Goal: Task Accomplishment & Management: Manage account settings

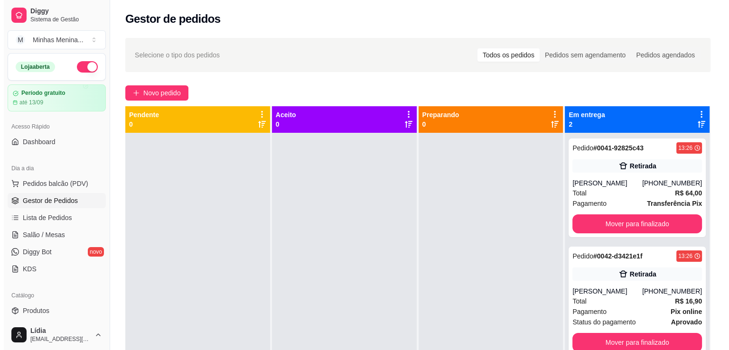
scroll to position [27, 0]
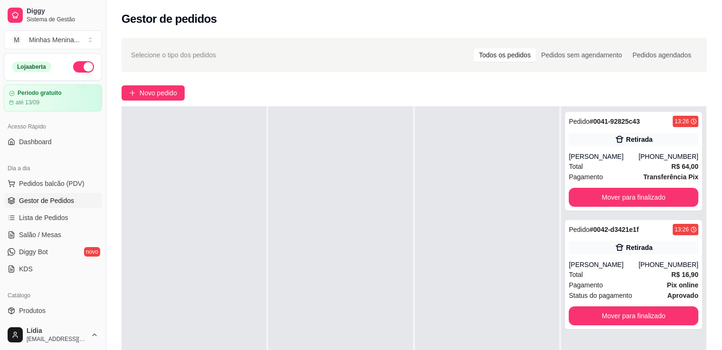
click at [158, 101] on div "Selecione o tipo dos pedidos Todos os pedidos Pedidos sem agendamento Pedidos a…" at bounding box center [414, 250] width 616 height 436
click at [158, 99] on button "Novo pedido" at bounding box center [152, 92] width 63 height 15
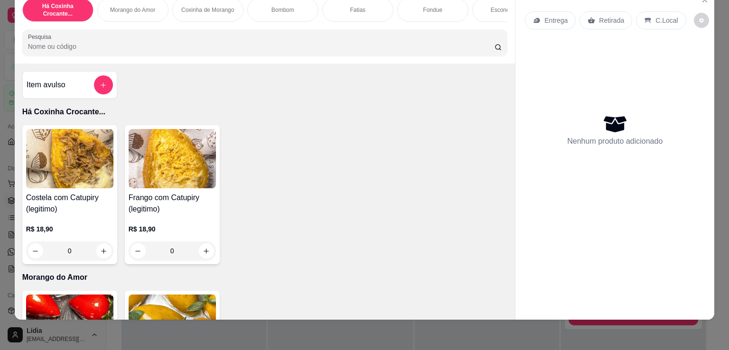
scroll to position [23, 0]
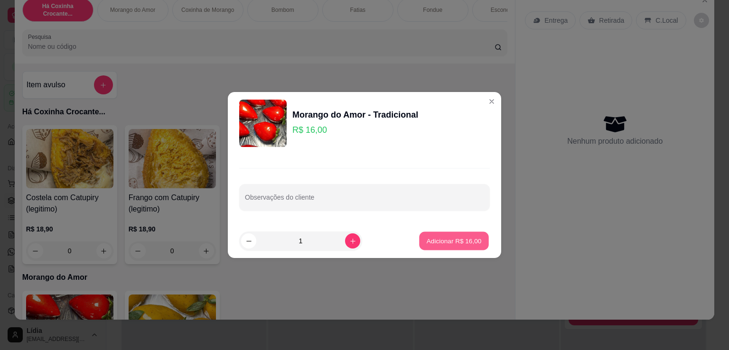
click at [427, 237] on p "Adicionar R$ 16,00" at bounding box center [454, 240] width 55 height 9
type input "1"
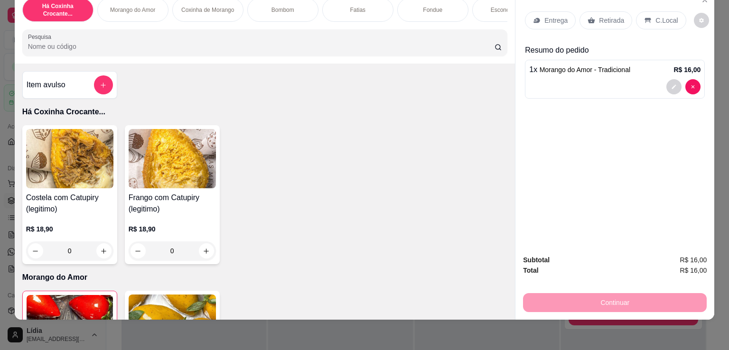
click at [426, 237] on div "Costela com Catupiry (legitimo) R$ 18,90 0 Frango com Catupiry (legitimo) R$ 18…" at bounding box center [265, 194] width 486 height 139
click at [504, 95] on div "Item avulso Há Coxinha Crocante... Costela com Catupiry (legitimo) R$ 18,90 0 F…" at bounding box center [265, 192] width 501 height 256
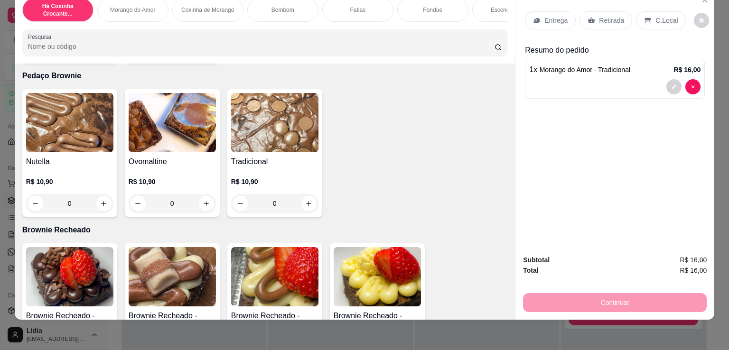
scroll to position [1182, 0]
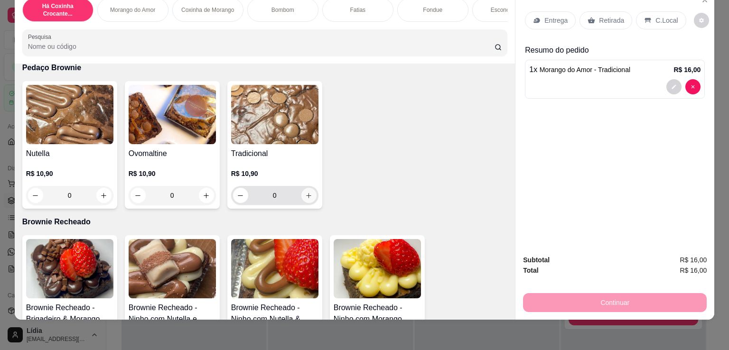
click at [311, 195] on button "increase-product-quantity" at bounding box center [308, 195] width 15 height 15
type input "1"
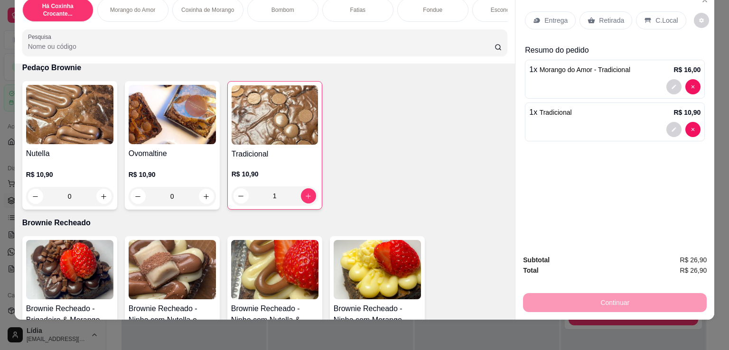
click at [330, 200] on div "Nutella R$ 10,90 0 Ovomaltine R$ 10,90 0 Tradicional R$ 10,90 1" at bounding box center [265, 145] width 486 height 129
click at [374, 223] on p "Brownie Recheado" at bounding box center [265, 222] width 486 height 11
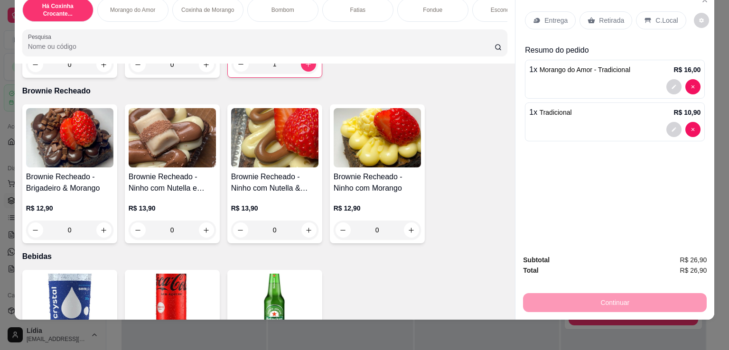
scroll to position [1321, 0]
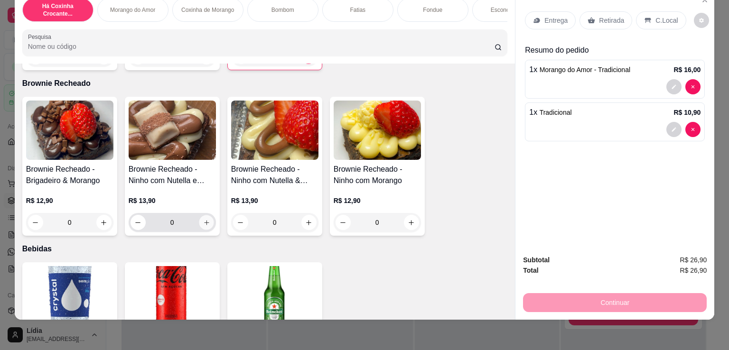
click at [204, 224] on icon "increase-product-quantity" at bounding box center [206, 222] width 7 height 7
type input "1"
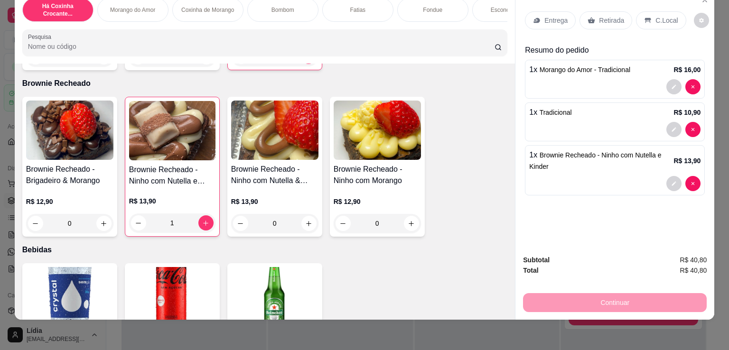
click at [543, 11] on div "Entrega" at bounding box center [550, 20] width 51 height 18
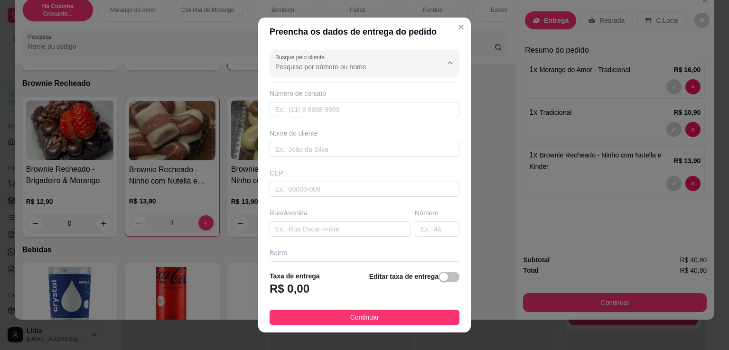
click at [383, 71] on input "Busque pelo cliente" at bounding box center [351, 66] width 152 height 9
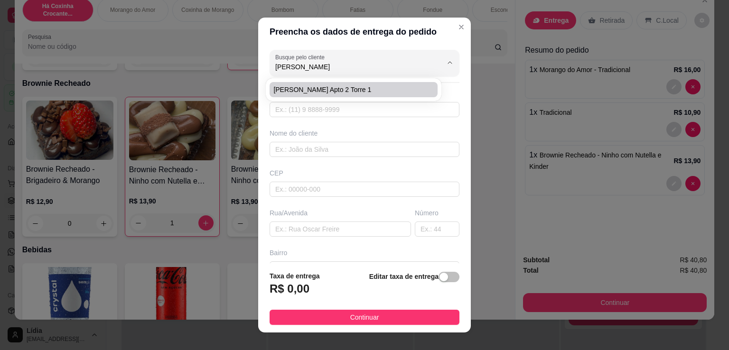
click at [375, 92] on span "[PERSON_NAME] apto 2 torre 1" at bounding box center [348, 89] width 151 height 9
type input "[PERSON_NAME] apto 2 torre 1"
type input "11983490409"
type input "[PERSON_NAME] apto 2 torre 1"
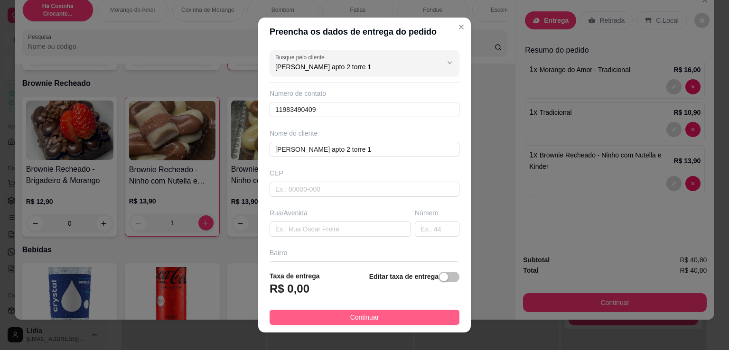
type input "[PERSON_NAME] apto 2 torre 1"
click at [358, 318] on span "Continuar" at bounding box center [364, 317] width 29 height 10
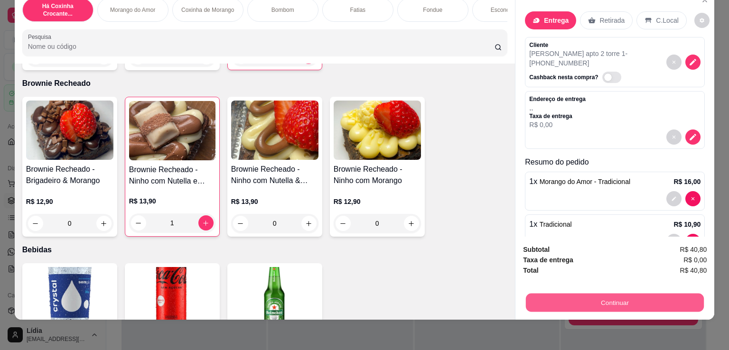
click at [635, 293] on button "Continuar" at bounding box center [615, 302] width 178 height 19
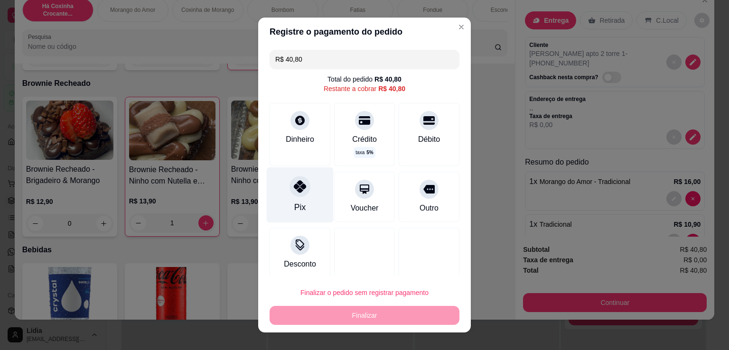
click at [297, 183] on icon at bounding box center [300, 186] width 12 height 12
type input "R$ 0,00"
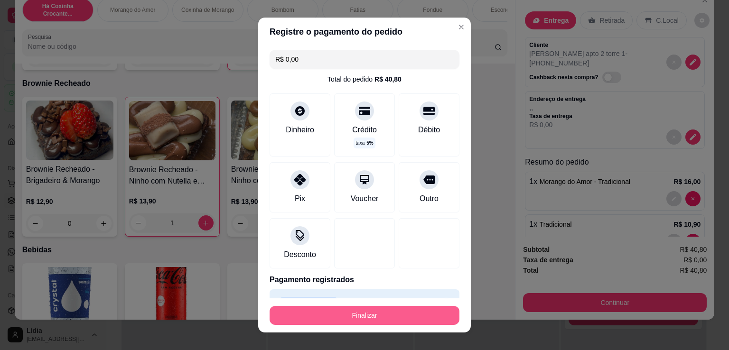
click at [349, 321] on button "Finalizar" at bounding box center [365, 315] width 190 height 19
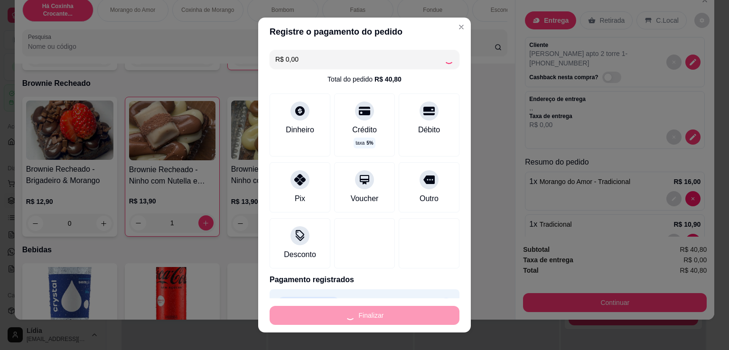
type input "0"
type input "-R$ 40,80"
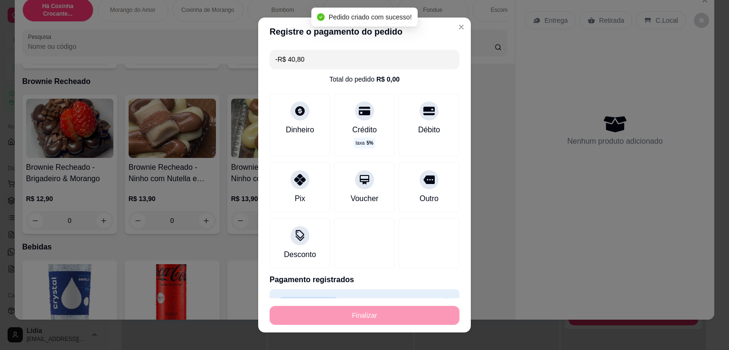
scroll to position [1320, 0]
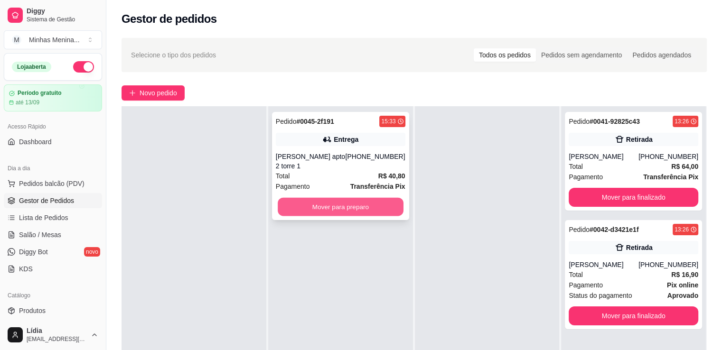
click at [359, 200] on button "Mover para preparo" at bounding box center [341, 207] width 126 height 19
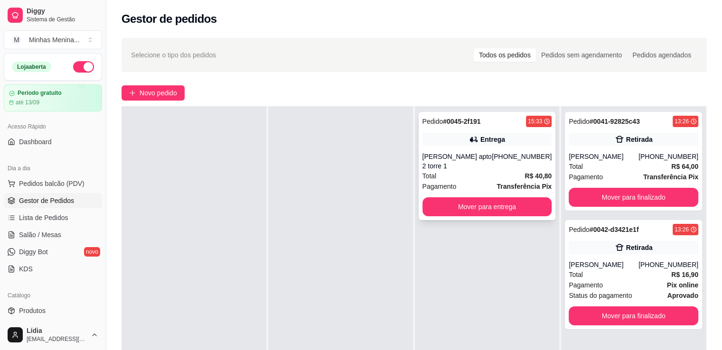
click at [454, 167] on div "[PERSON_NAME] apto 2 torre 1" at bounding box center [457, 161] width 70 height 19
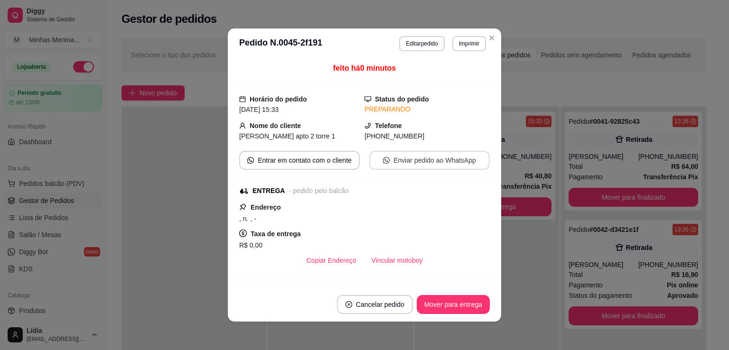
click at [408, 155] on button "Enviar pedido ao WhatsApp" at bounding box center [429, 160] width 121 height 19
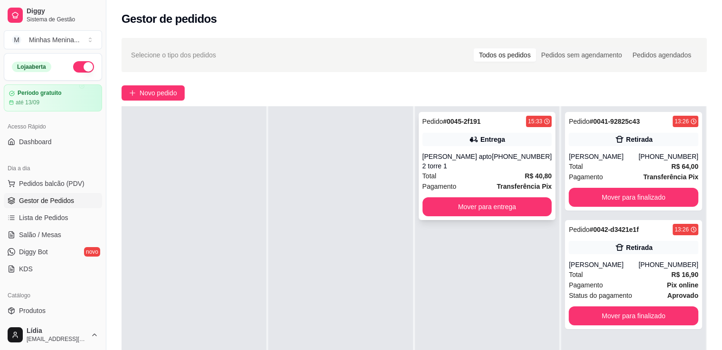
click at [521, 168] on div "[PHONE_NUMBER]" at bounding box center [522, 161] width 60 height 19
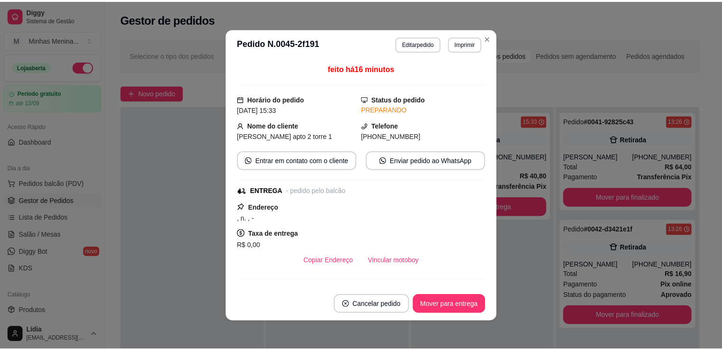
scroll to position [177, 0]
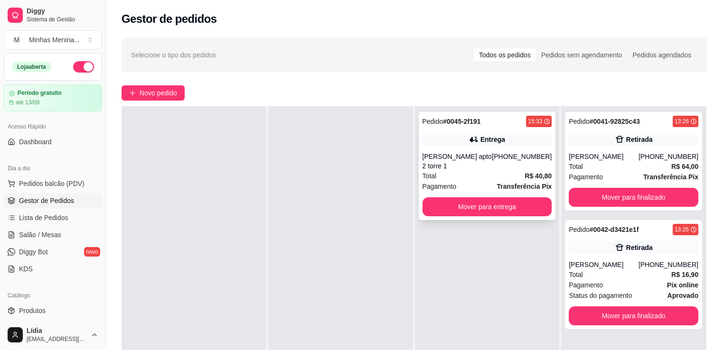
click at [498, 159] on div "[PHONE_NUMBER]" at bounding box center [522, 161] width 60 height 19
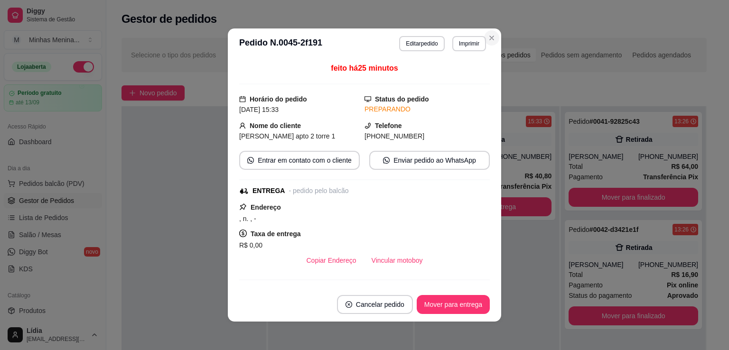
click at [491, 26] on div "**********" at bounding box center [364, 175] width 729 height 350
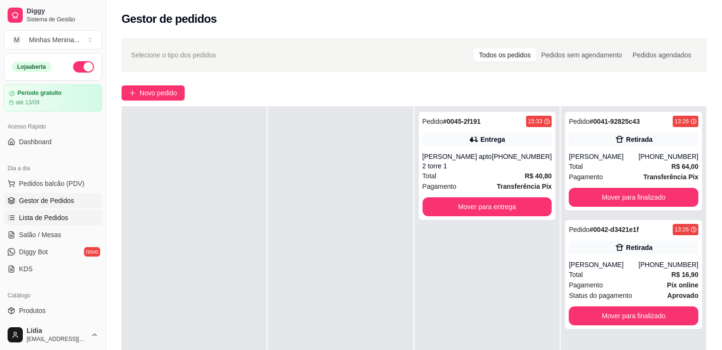
scroll to position [332, 0]
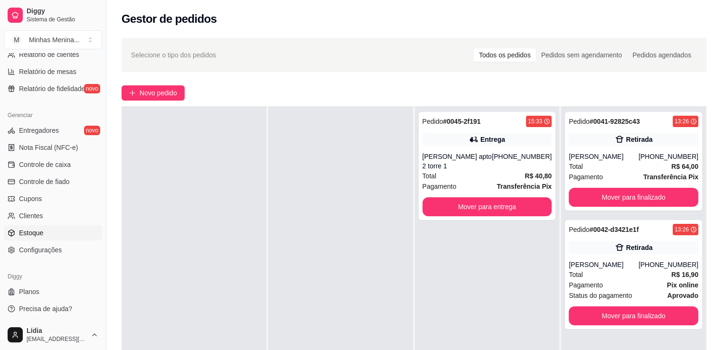
click at [42, 229] on link "Estoque" at bounding box center [53, 232] width 98 height 15
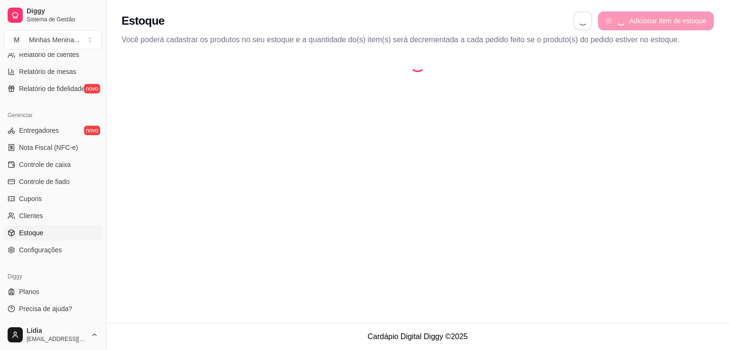
select select "QUANTITY_ORDER"
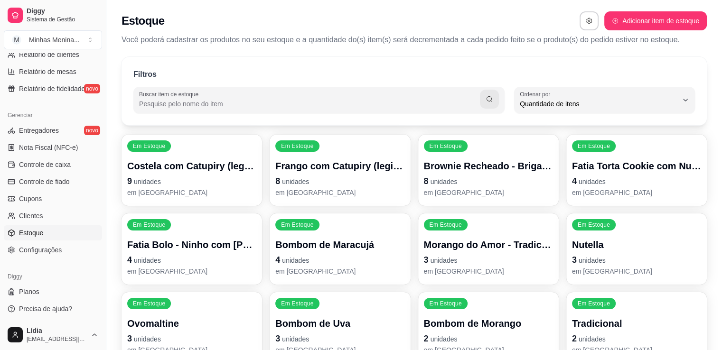
scroll to position [131, 0]
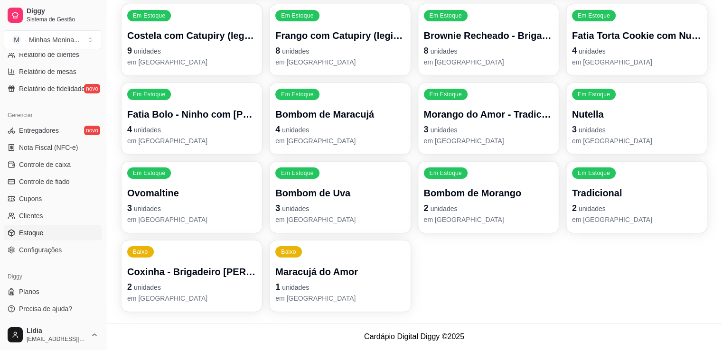
click at [303, 274] on p "Maracujá do Amor" at bounding box center [339, 271] width 129 height 13
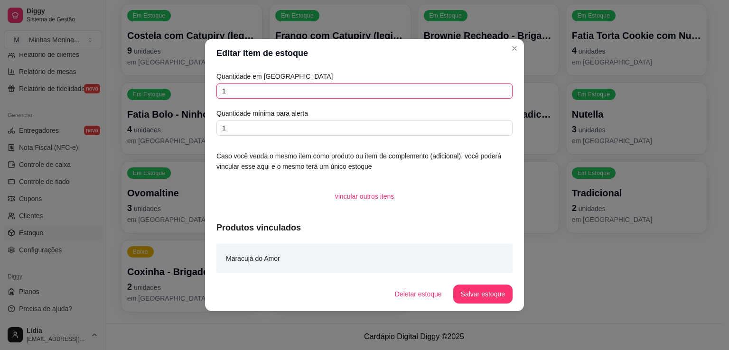
drag, startPoint x: 289, startPoint y: 86, endPoint x: 192, endPoint y: 85, distance: 96.3
click at [192, 85] on div "Editar item de estoque Quantidade em estoque 1 Quantidade mínima para alerta 1 …" at bounding box center [364, 175] width 729 height 350
type input "0"
click at [480, 294] on button "Salvar estoque" at bounding box center [482, 294] width 59 height 19
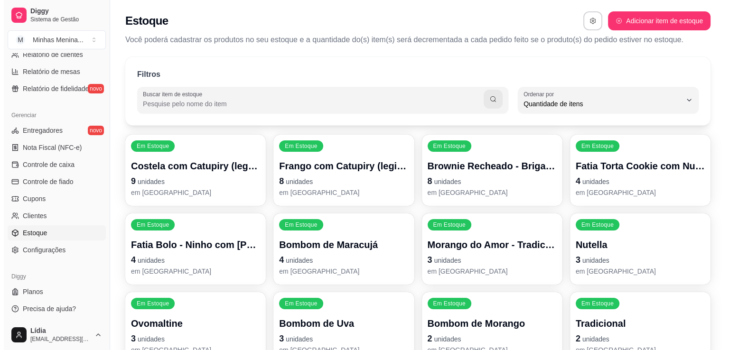
scroll to position [111, 0]
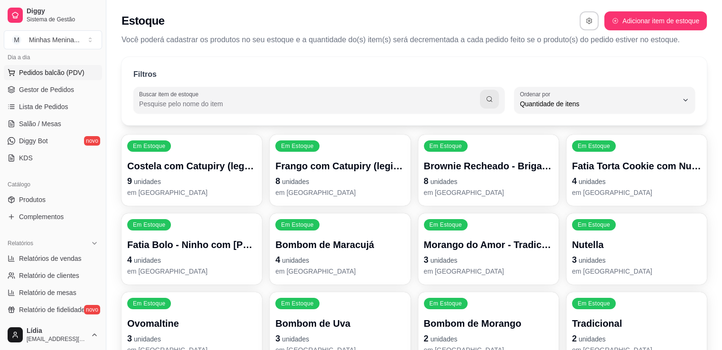
click at [49, 73] on span "Pedidos balcão (PDV)" at bounding box center [51, 72] width 65 height 9
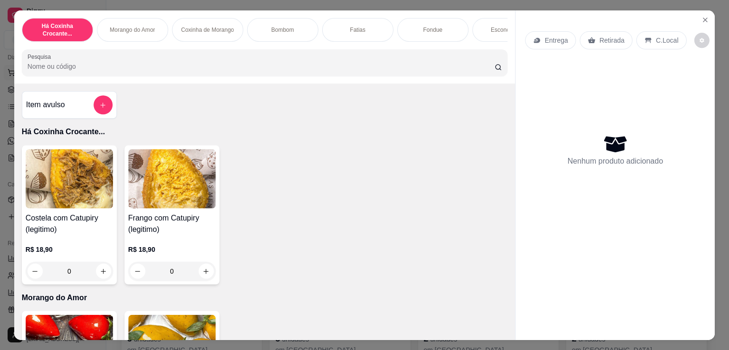
click at [42, 82] on div "Há Coxinha Crocante... Morango do Amor Coxinha de Morango Bombom Fatias Fondue …" at bounding box center [264, 46] width 501 height 73
click at [702, 16] on icon "Close" at bounding box center [705, 20] width 8 height 8
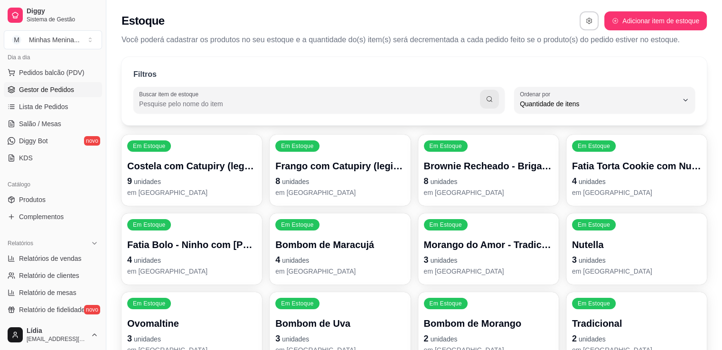
click at [49, 91] on span "Gestor de Pedidos" at bounding box center [46, 89] width 55 height 9
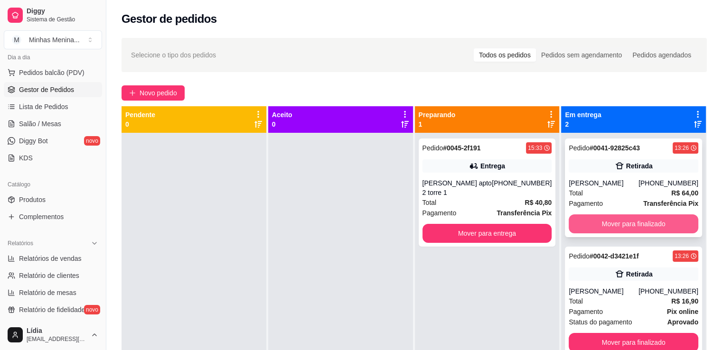
click at [643, 228] on button "Mover para finalizado" at bounding box center [634, 224] width 130 height 19
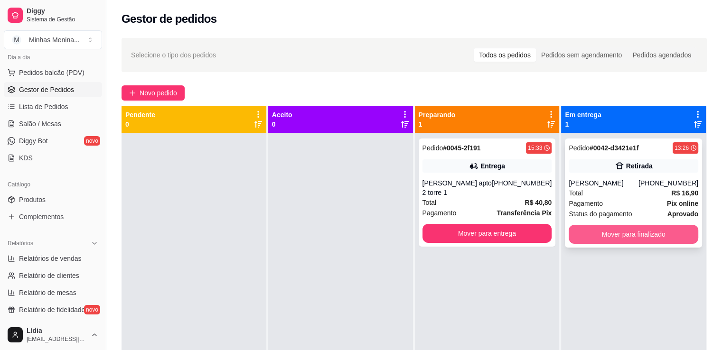
click at [645, 232] on button "Mover para finalizado" at bounding box center [634, 234] width 130 height 19
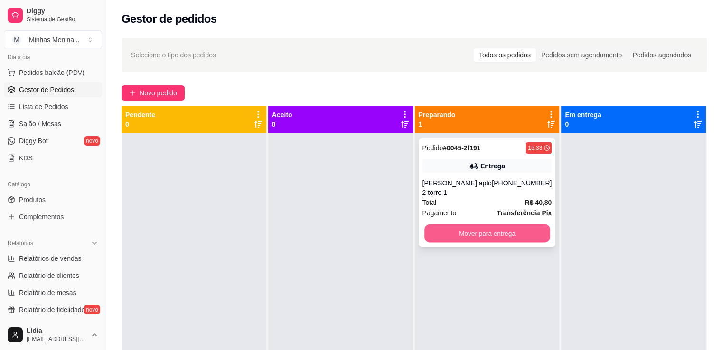
click at [519, 237] on button "Mover para entrega" at bounding box center [487, 233] width 126 height 19
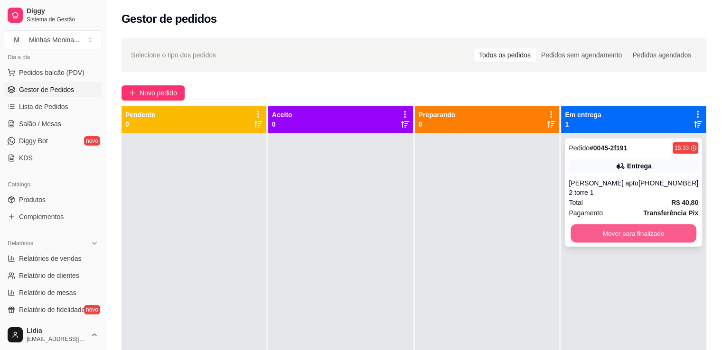
click at [663, 232] on button "Mover para finalizado" at bounding box center [633, 233] width 126 height 19
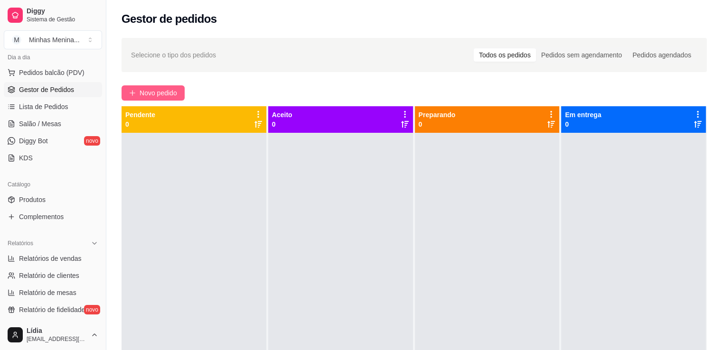
click at [140, 93] on span "Novo pedido" at bounding box center [158, 93] width 37 height 10
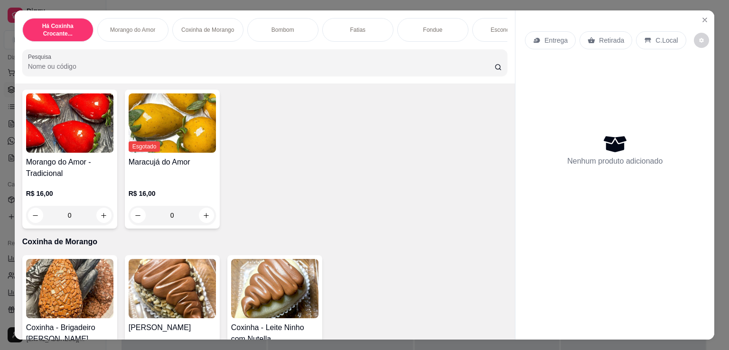
scroll to position [443, 0]
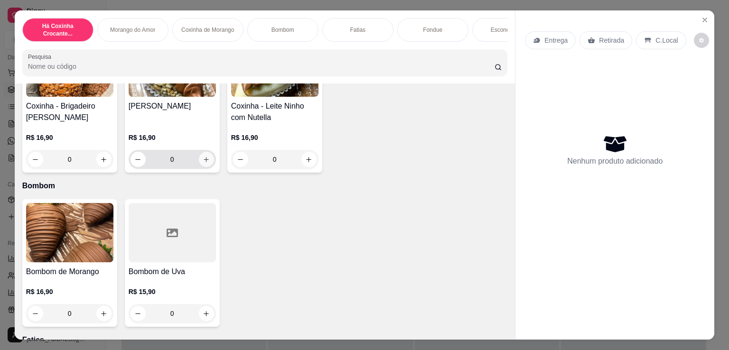
click at [203, 163] on icon "increase-product-quantity" at bounding box center [206, 159] width 7 height 7
type input "1"
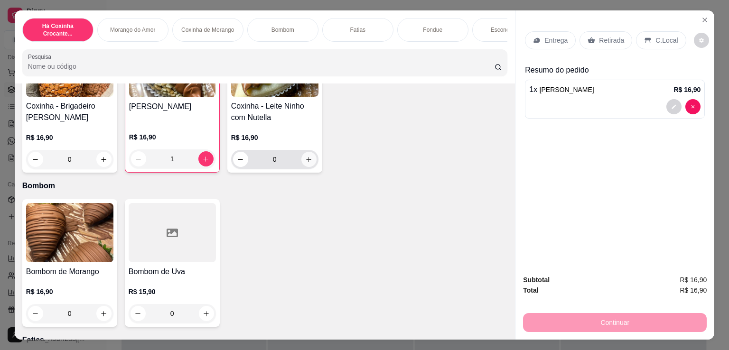
click at [304, 167] on button "increase-product-quantity" at bounding box center [308, 159] width 15 height 15
type input "1"
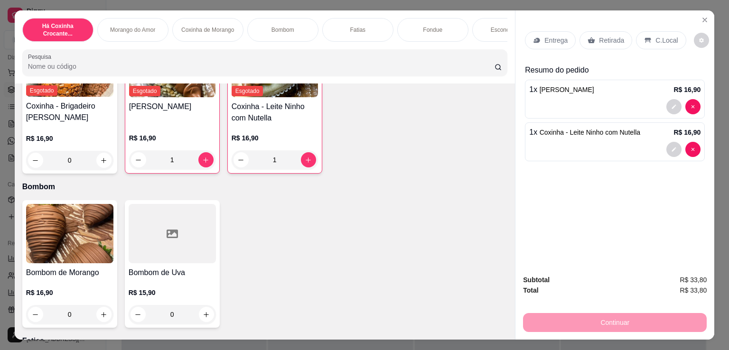
click at [615, 44] on div "Retirada" at bounding box center [605, 40] width 53 height 18
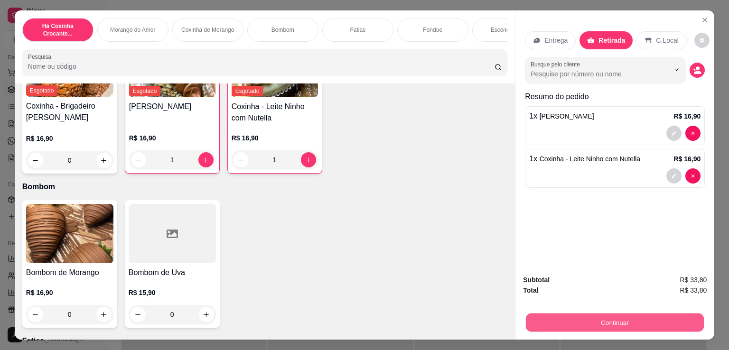
click at [593, 319] on button "Continuar" at bounding box center [615, 322] width 178 height 19
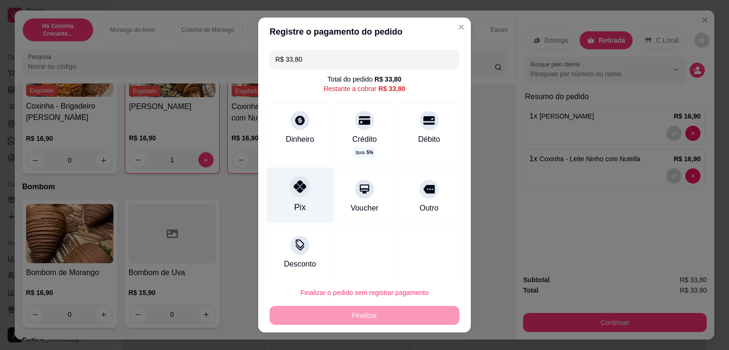
click at [294, 190] on icon at bounding box center [300, 186] width 12 height 12
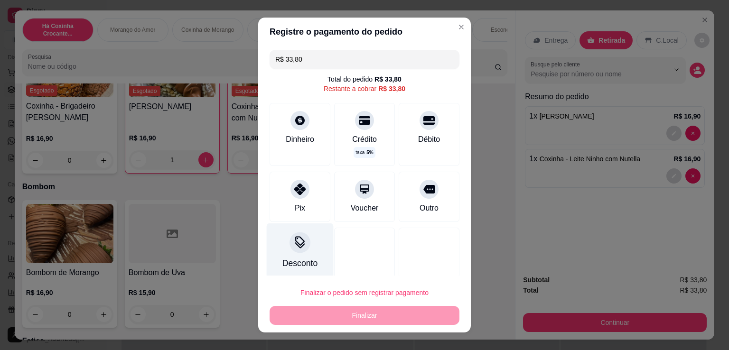
type input "R$ 0,00"
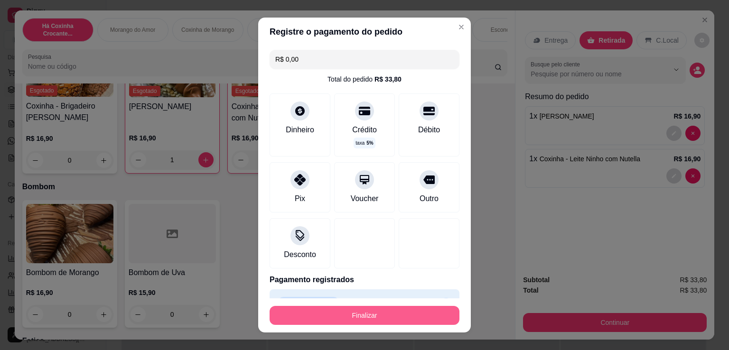
click at [334, 318] on button "Finalizar" at bounding box center [365, 315] width 190 height 19
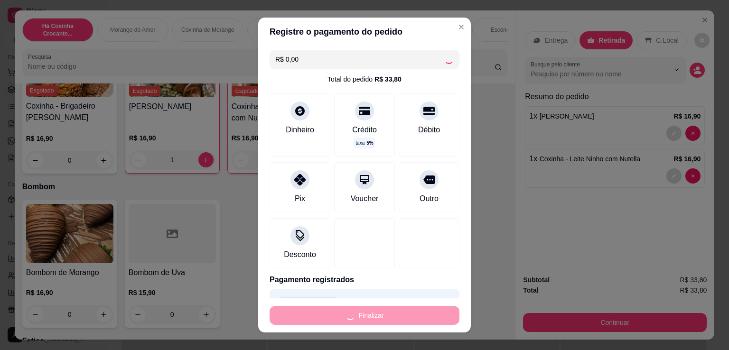
type input "0"
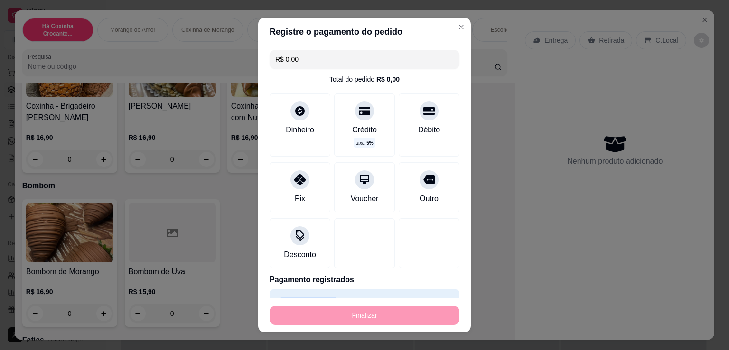
type input "-R$ 33,80"
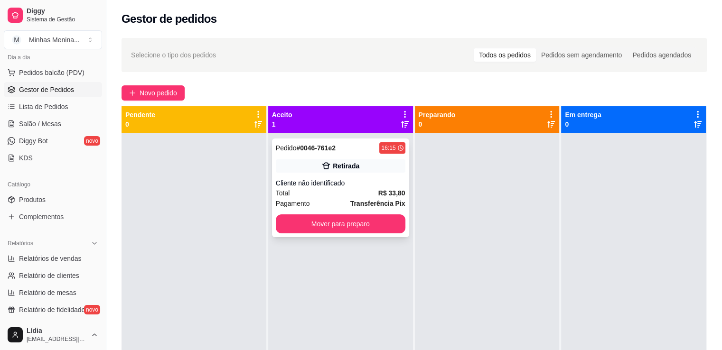
click at [336, 182] on div "Cliente não identificado" at bounding box center [341, 182] width 130 height 9
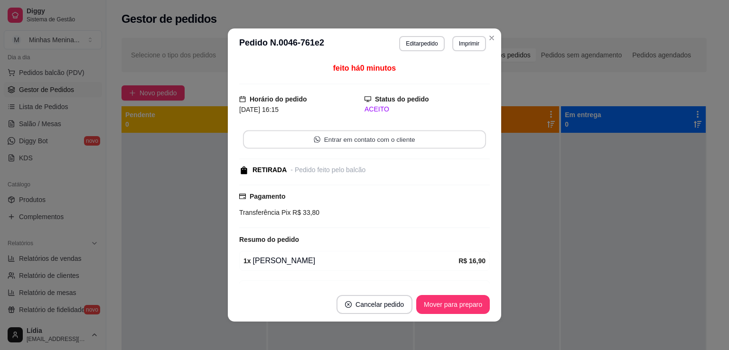
click at [381, 139] on button "Entrar em contato com o cliente" at bounding box center [364, 140] width 243 height 19
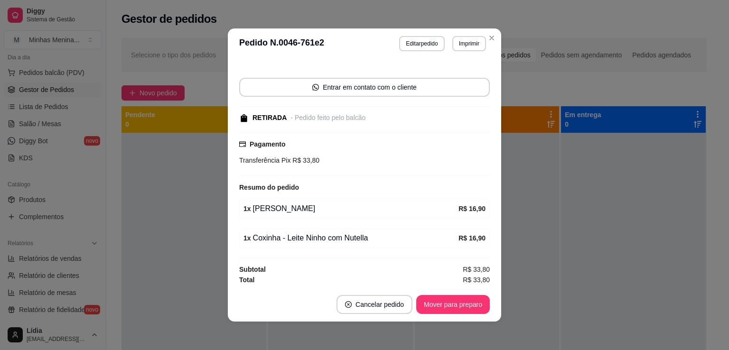
scroll to position [2, 0]
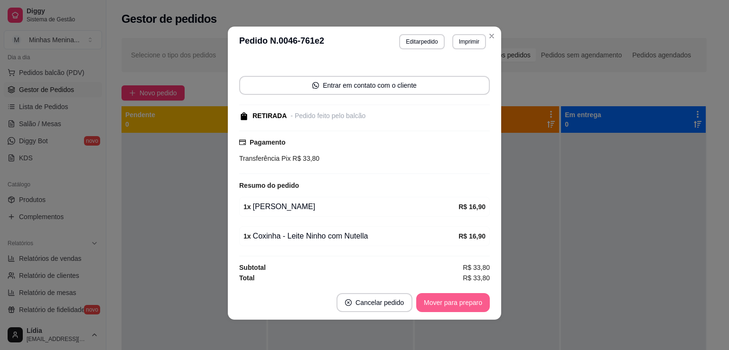
click at [439, 304] on button "Mover para preparo" at bounding box center [453, 302] width 74 height 19
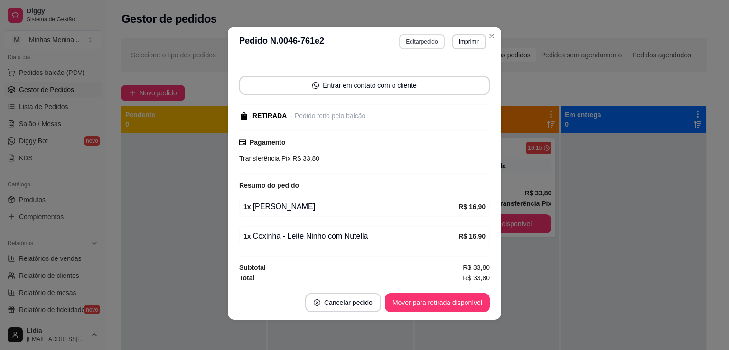
click at [424, 40] on button "Editar pedido" at bounding box center [421, 41] width 45 height 15
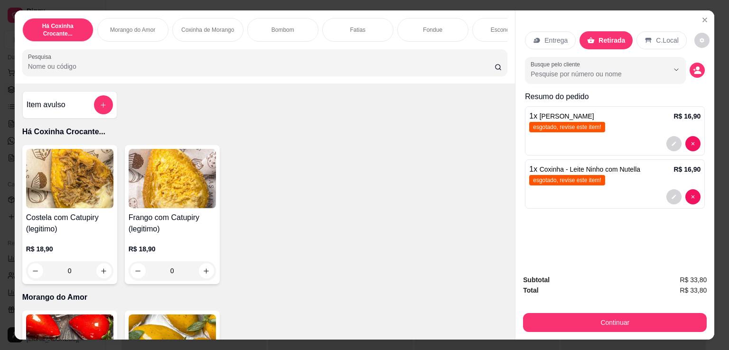
click at [544, 39] on p "Entrega" at bounding box center [555, 40] width 23 height 9
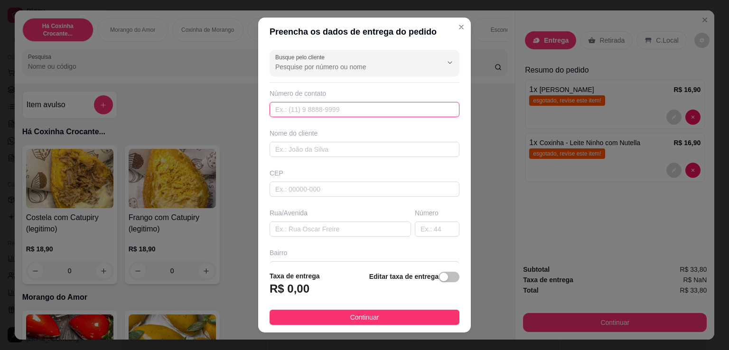
click at [316, 108] on input "text" at bounding box center [365, 109] width 190 height 15
click at [303, 149] on input "text" at bounding box center [365, 149] width 190 height 15
paste input "[PERSON_NAME]"
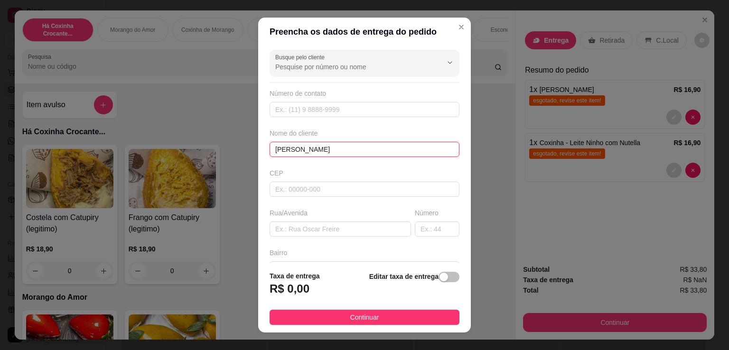
type input "[PERSON_NAME]"
click at [316, 118] on div "Busque pelo cliente Número de contato Nome do cliente [PERSON_NAME] CEP Rua/[GE…" at bounding box center [364, 154] width 213 height 217
click at [312, 101] on div "Número de contato" at bounding box center [365, 103] width 190 height 28
click at [312, 106] on input "text" at bounding box center [365, 109] width 190 height 15
paste input "[PHONE_NUMBER]"
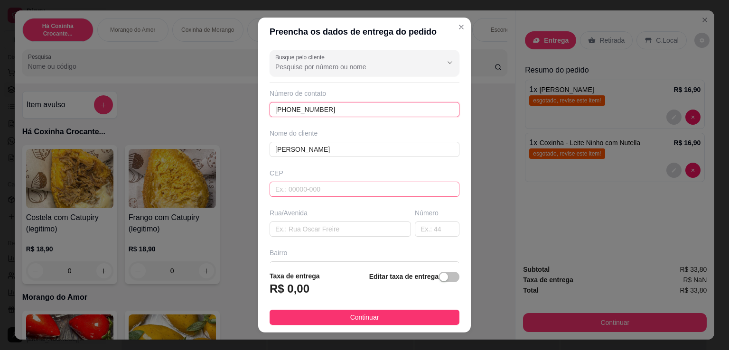
type input "[PHONE_NUMBER]"
click at [314, 187] on input "text" at bounding box center [365, 189] width 190 height 15
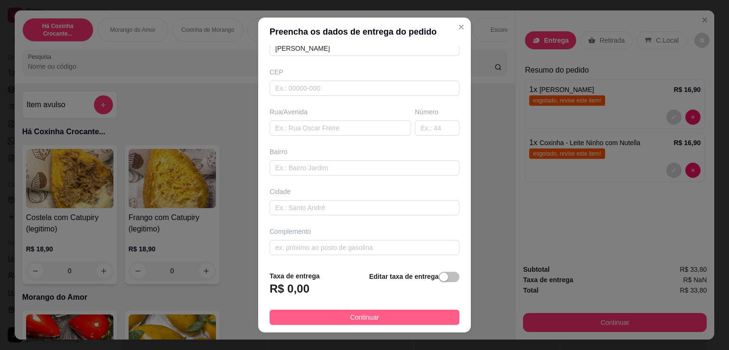
click at [342, 320] on button "Continuar" at bounding box center [365, 317] width 190 height 15
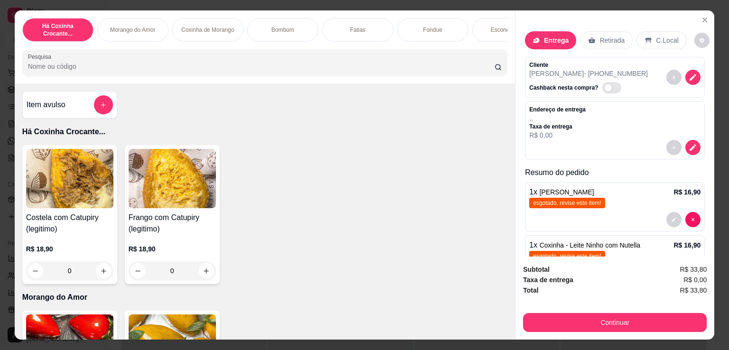
scroll to position [40, 0]
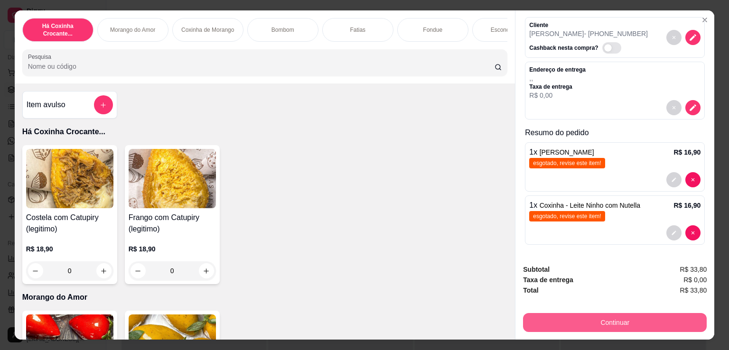
click at [620, 318] on button "Continuar" at bounding box center [615, 322] width 184 height 19
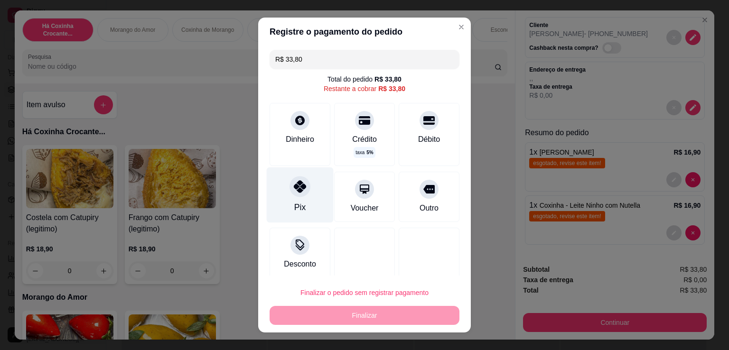
click at [304, 192] on div "Pix" at bounding box center [300, 196] width 67 height 56
type input "R$ 0,00"
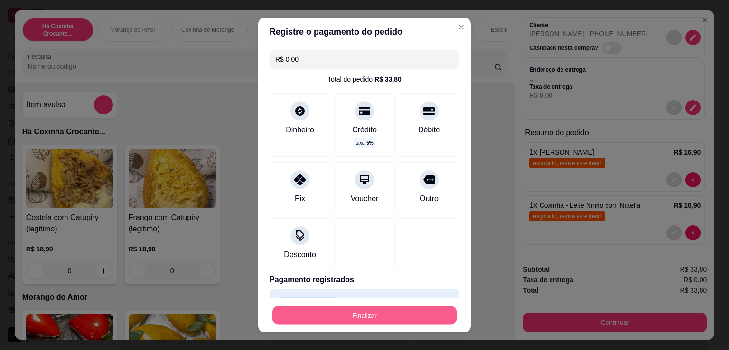
click at [368, 309] on button "Finalizar" at bounding box center [364, 316] width 184 height 19
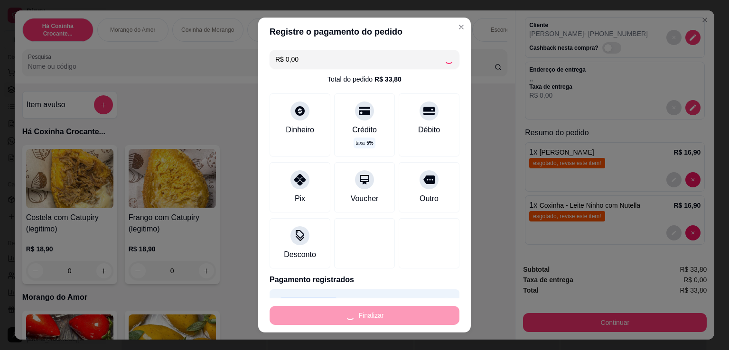
type input "0"
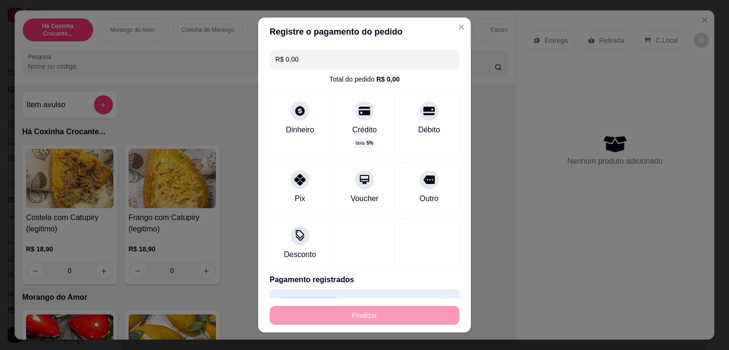
type input "-R$ 33,80"
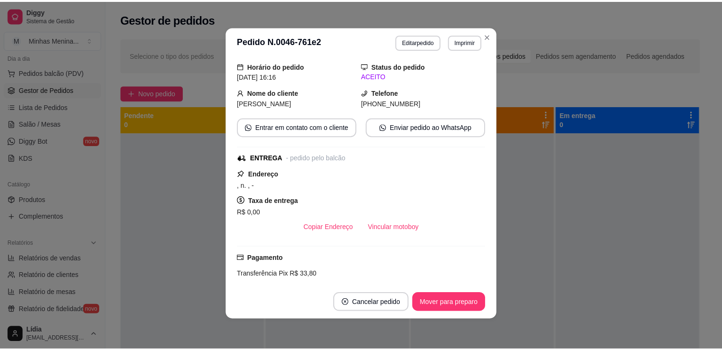
scroll to position [94, 0]
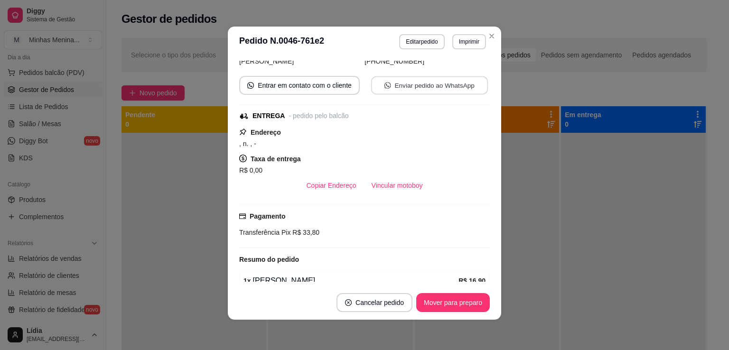
click at [403, 83] on button "Enviar pedido ao WhatsApp" at bounding box center [429, 85] width 117 height 19
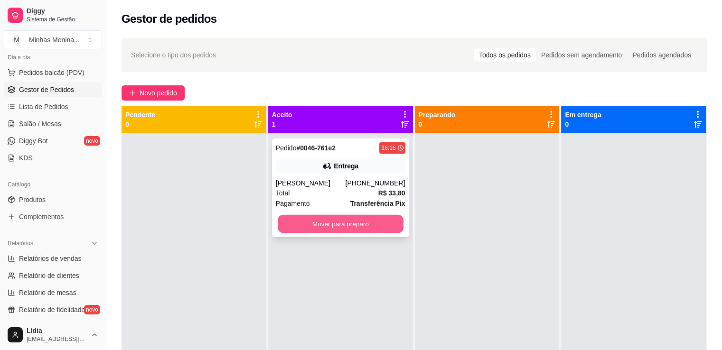
click at [386, 231] on button "Mover para preparo" at bounding box center [341, 224] width 126 height 19
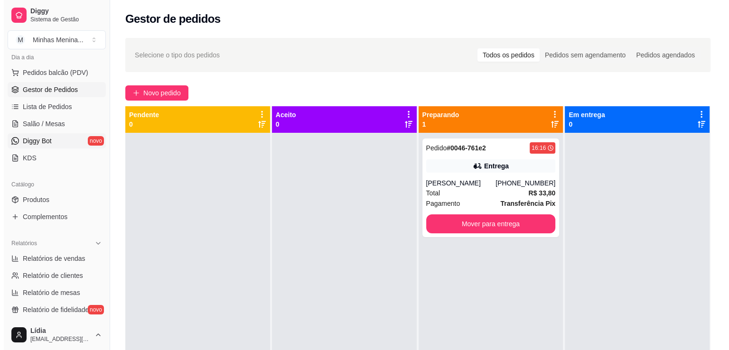
scroll to position [0, 0]
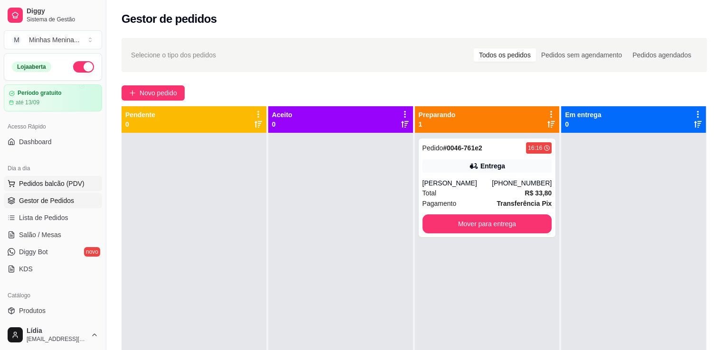
click at [48, 187] on span "Pedidos balcão (PDV)" at bounding box center [51, 183] width 65 height 9
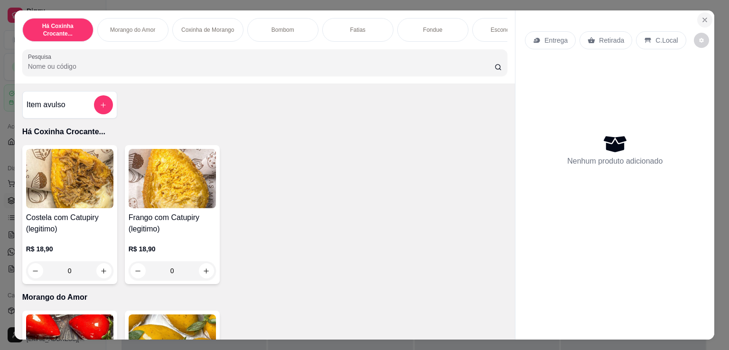
click at [702, 16] on icon "Close" at bounding box center [705, 20] width 8 height 8
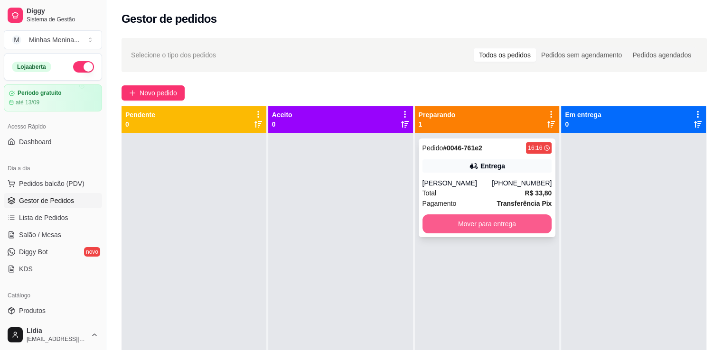
click at [533, 216] on button "Mover para entrega" at bounding box center [487, 224] width 130 height 19
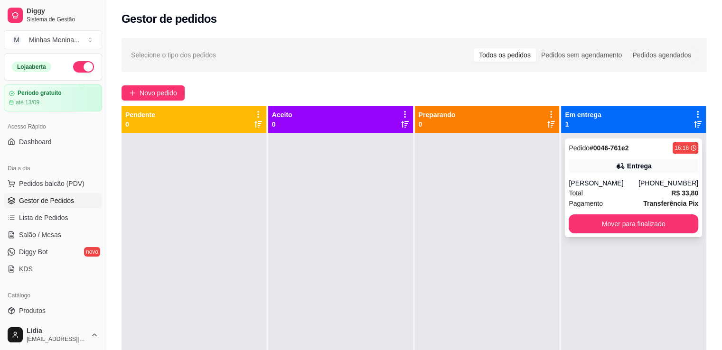
click at [658, 188] on div "Total R$ 33,80" at bounding box center [634, 193] width 130 height 10
drag, startPoint x: 652, startPoint y: 157, endPoint x: 639, endPoint y: 143, distance: 19.5
click at [497, 155] on div "Pendente 0 Aceito 0 Preparando 0 Em entrega 1 Pedido # 0046-761e2 16:16 Entrega…" at bounding box center [413, 281] width 585 height 350
click at [645, 156] on div "Pedido # 0046-761e2 16:16 Entrega [PERSON_NAME] [PHONE_NUMBER] Total R$ 33,80 P…" at bounding box center [633, 188] width 137 height 99
click at [457, 208] on div at bounding box center [487, 308] width 145 height 350
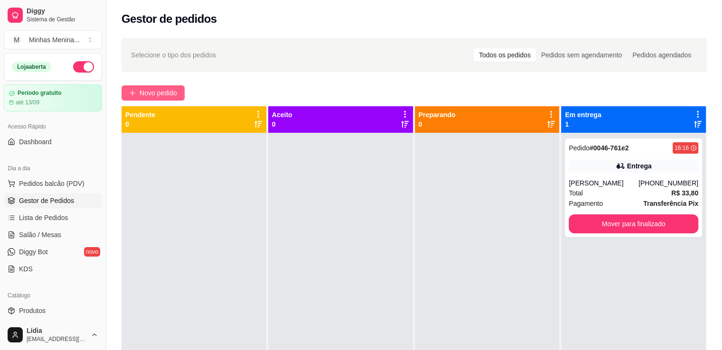
click at [157, 85] on button "Novo pedido" at bounding box center [152, 92] width 63 height 15
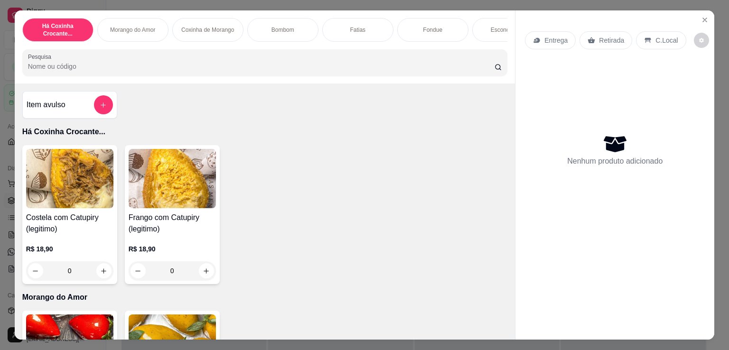
click at [201, 273] on div "0" at bounding box center [172, 271] width 87 height 19
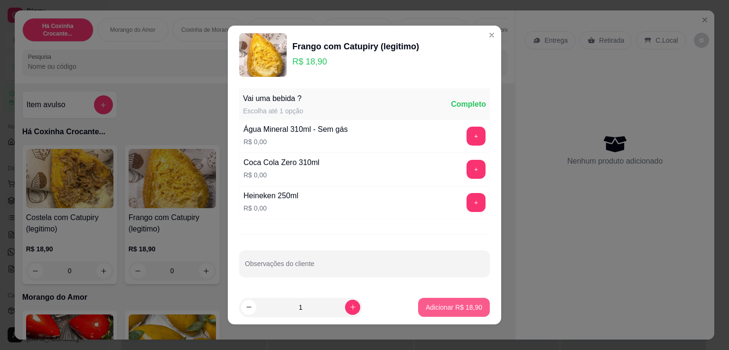
click at [444, 306] on p "Adicionar R$ 18,90" at bounding box center [454, 307] width 56 height 9
type input "1"
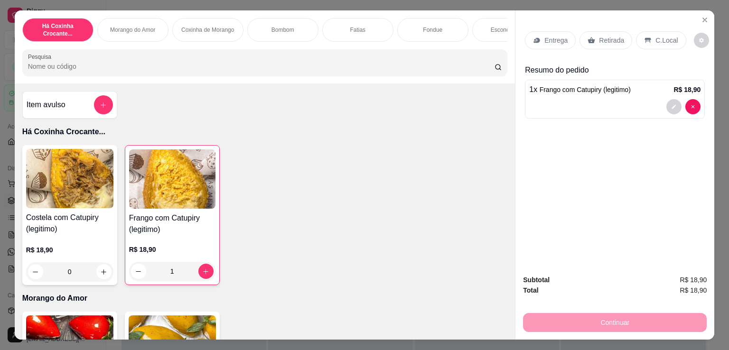
scroll to position [221, 0]
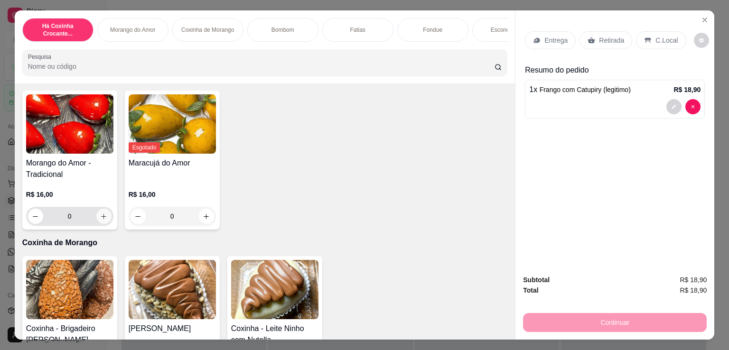
click at [101, 218] on icon "increase-product-quantity" at bounding box center [103, 216] width 7 height 7
type input "1"
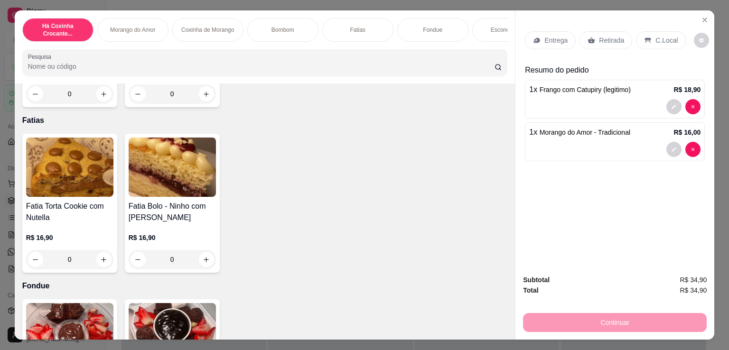
scroll to position [443, 0]
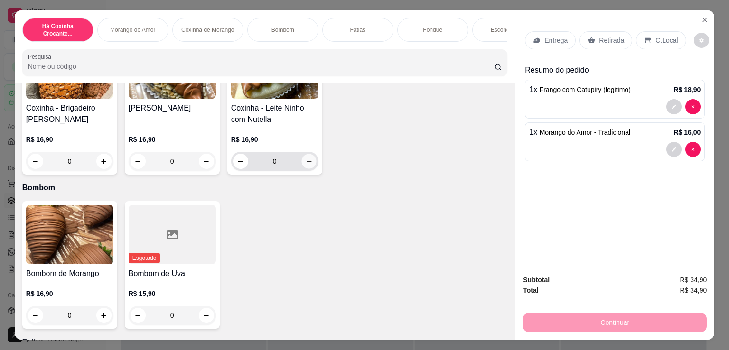
click at [305, 168] on button "increase-product-quantity" at bounding box center [308, 161] width 15 height 15
type input "1"
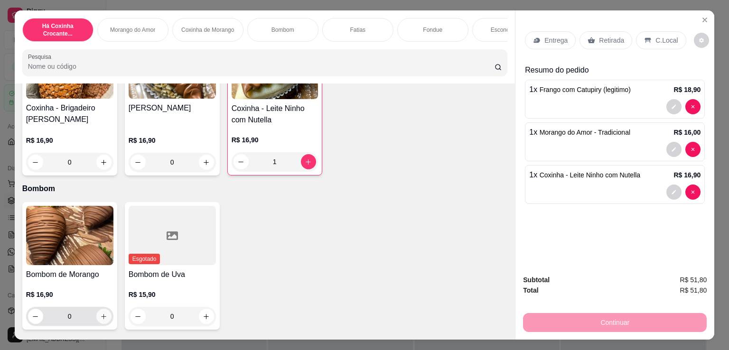
click at [102, 320] on icon "increase-product-quantity" at bounding box center [103, 316] width 7 height 7
type input "1"
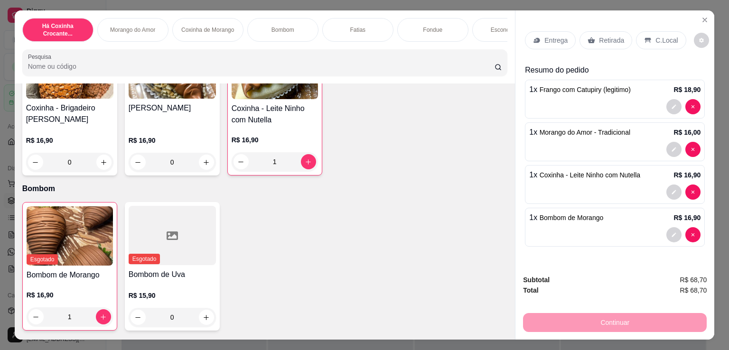
click at [555, 36] on p "Entrega" at bounding box center [555, 40] width 23 height 9
click at [544, 40] on p "Entrega" at bounding box center [555, 40] width 23 height 9
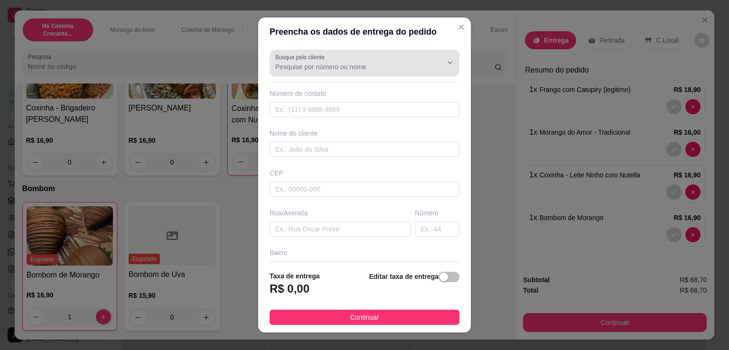
click at [315, 62] on input "Busque pelo cliente" at bounding box center [351, 66] width 152 height 9
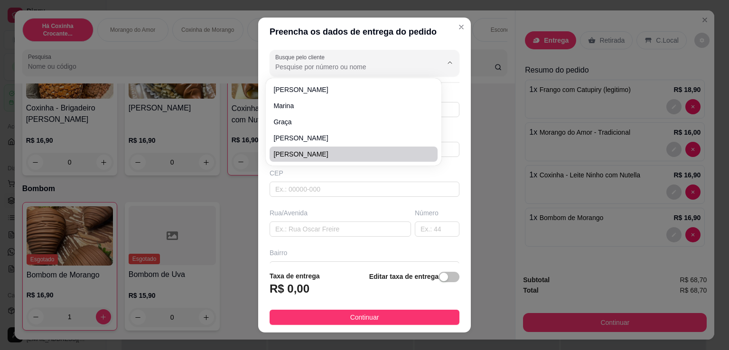
click at [300, 156] on span "[PERSON_NAME]" at bounding box center [348, 153] width 151 height 9
type input "[PERSON_NAME]"
type input "11966155054"
type input "[PERSON_NAME]"
type input "04161001"
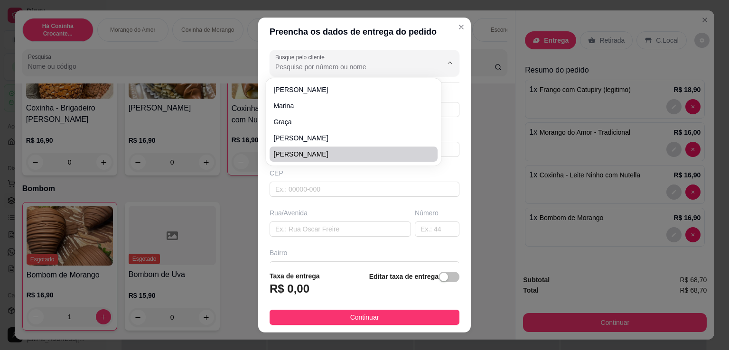
type input "Rua dos Operários"
type input "786"
type input "[GEOGRAPHIC_DATA]"
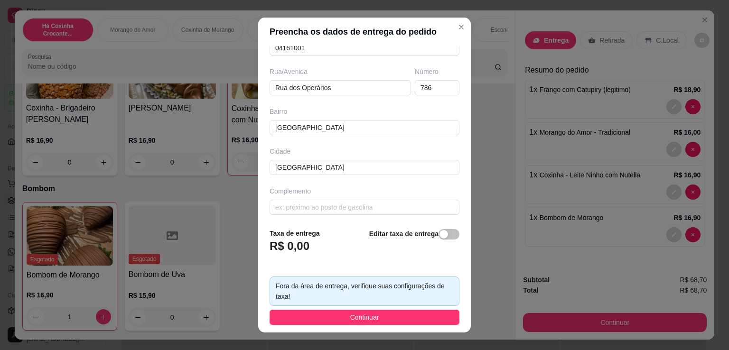
scroll to position [144, 0]
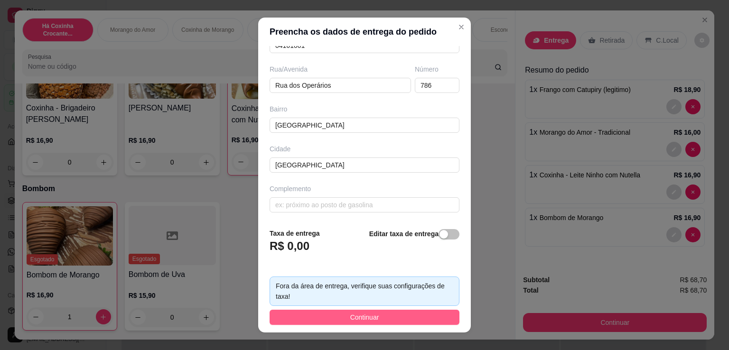
click at [369, 318] on span "Continuar" at bounding box center [364, 317] width 29 height 10
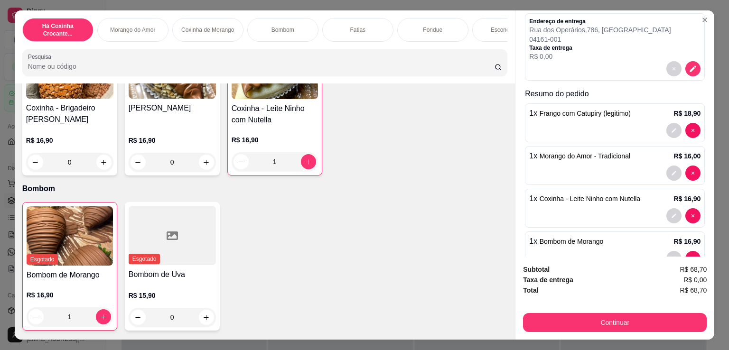
scroll to position [114, 0]
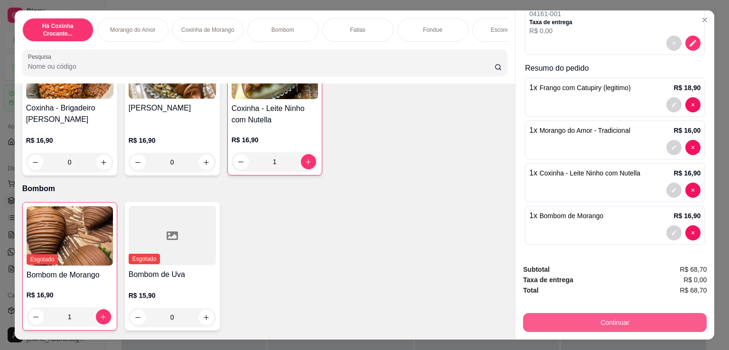
click at [628, 313] on button "Continuar" at bounding box center [615, 322] width 184 height 19
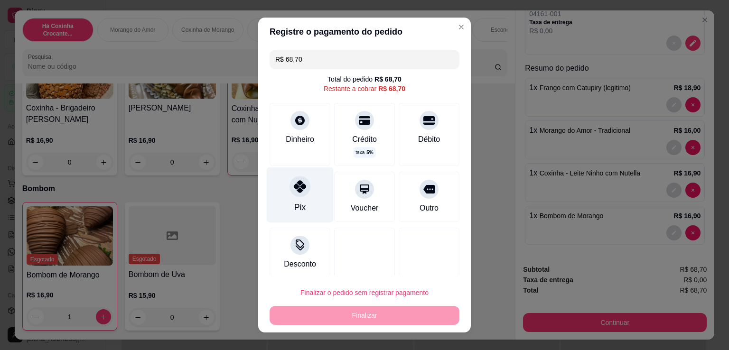
click at [300, 189] on icon at bounding box center [300, 186] width 12 height 12
type input "R$ 0,00"
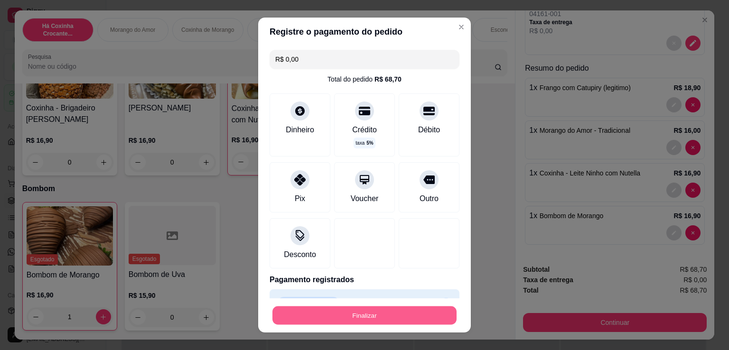
click at [364, 310] on button "Finalizar" at bounding box center [364, 316] width 184 height 19
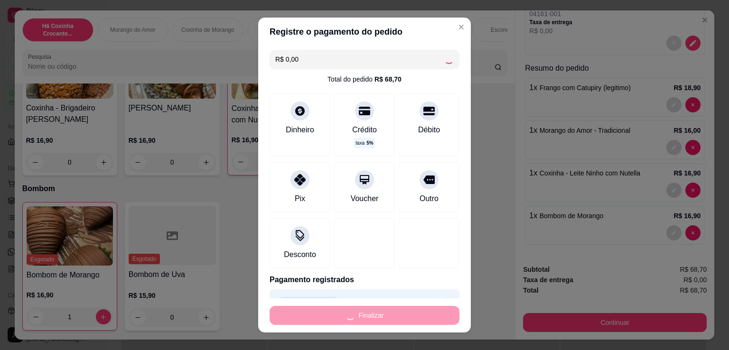
type input "0"
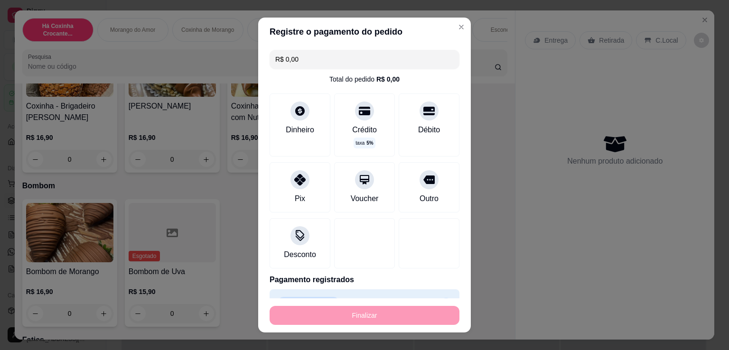
type input "-R$ 68,70"
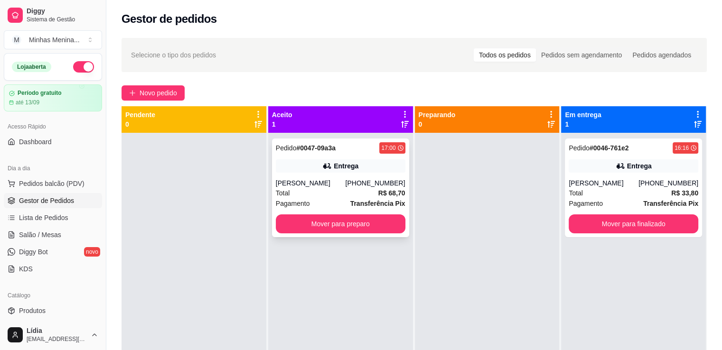
click at [357, 183] on div "[PHONE_NUMBER]" at bounding box center [375, 182] width 60 height 9
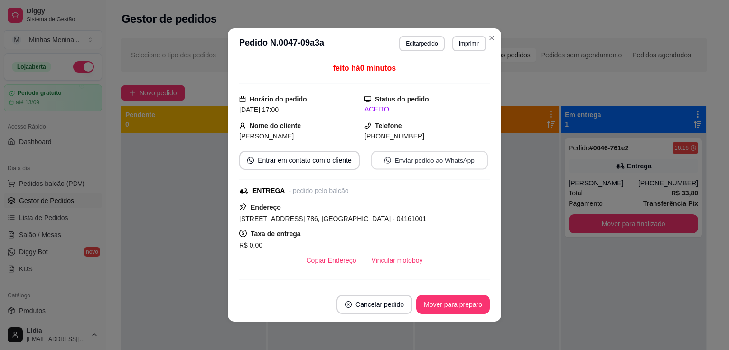
click at [391, 164] on button "Enviar pedido ao WhatsApp" at bounding box center [429, 160] width 117 height 19
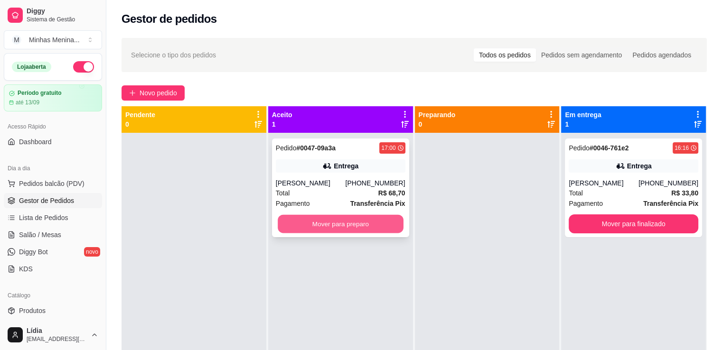
click at [378, 224] on button "Mover para preparo" at bounding box center [341, 224] width 126 height 19
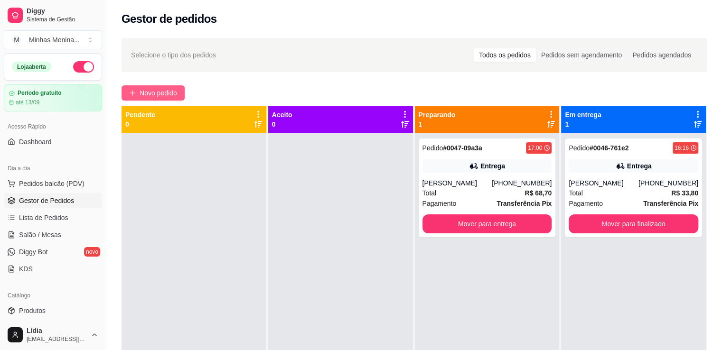
click at [160, 95] on span "Novo pedido" at bounding box center [158, 93] width 37 height 10
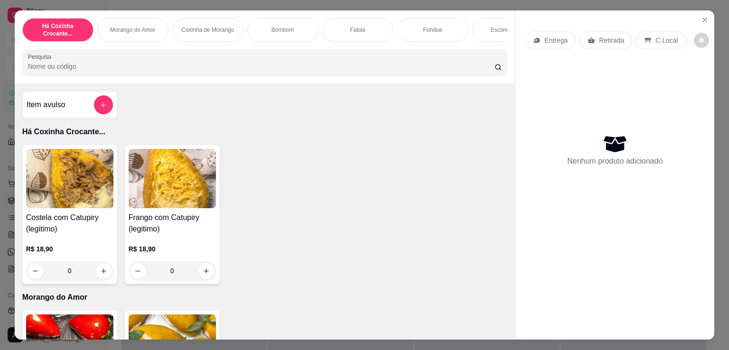
click at [601, 37] on p "Retirada" at bounding box center [611, 40] width 25 height 9
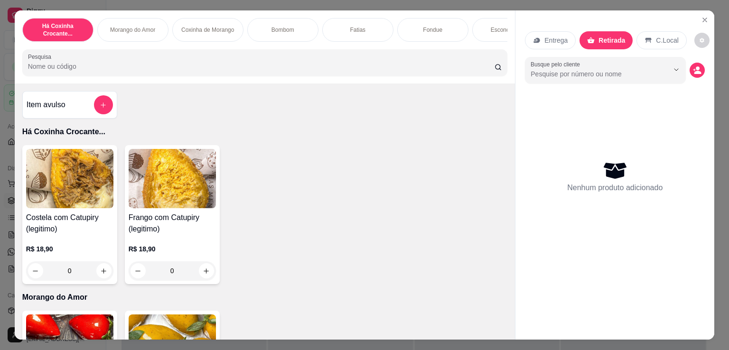
click at [557, 41] on div "Entrega" at bounding box center [550, 40] width 51 height 18
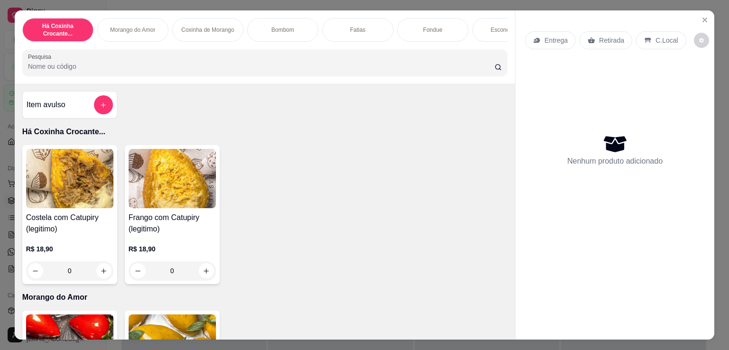
scroll to position [221, 0]
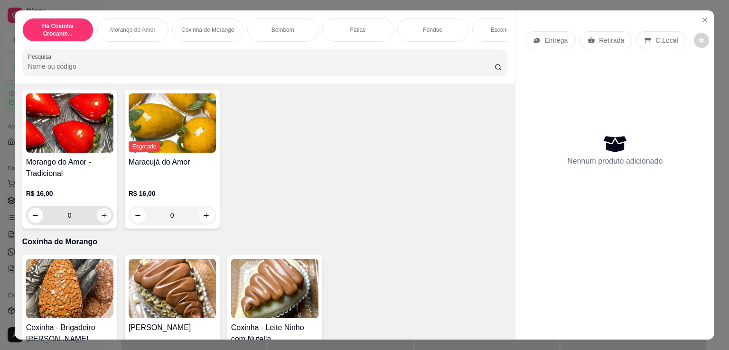
click at [100, 219] on icon "increase-product-quantity" at bounding box center [103, 215] width 7 height 7
type input "1"
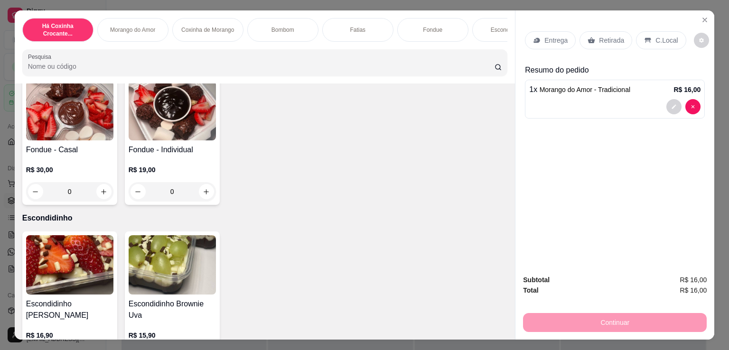
scroll to position [1107, 0]
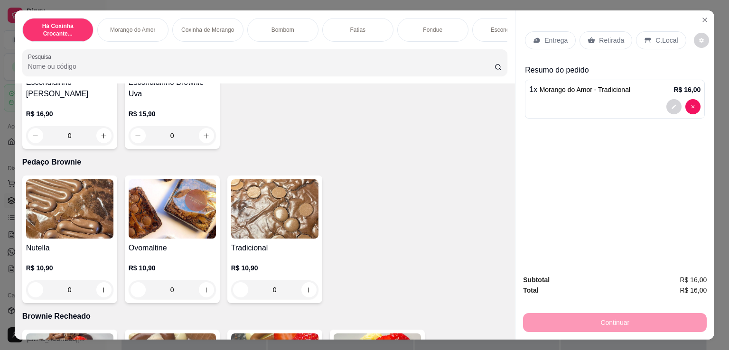
click at [535, 31] on div "Entrega" at bounding box center [550, 40] width 51 height 18
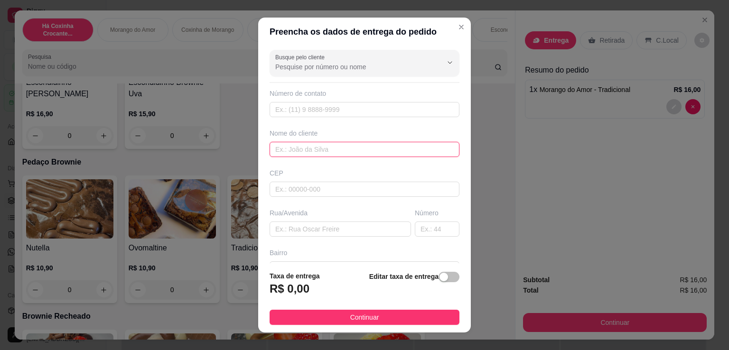
drag, startPoint x: 290, startPoint y: 151, endPoint x: 290, endPoint y: 143, distance: 8.6
click at [290, 151] on input "text" at bounding box center [365, 149] width 190 height 15
paste input "𝕽𝖊𝖇𝖊𝖈𝖈𝖆 𝕱𝖑ó𝖗𝖎𝖔"
type input "𝕽𝖊𝖇𝖊𝖈𝖈𝖆 𝕱𝖑ó𝖗𝖎𝖔"
click at [331, 113] on input "text" at bounding box center [365, 109] width 190 height 15
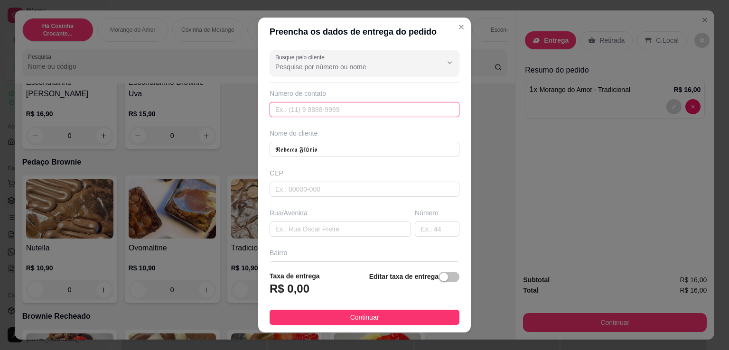
paste input "[PHONE_NUMBER]"
type input "[PHONE_NUMBER]"
click at [314, 183] on input "text" at bounding box center [365, 189] width 190 height 15
paste input "04185000"
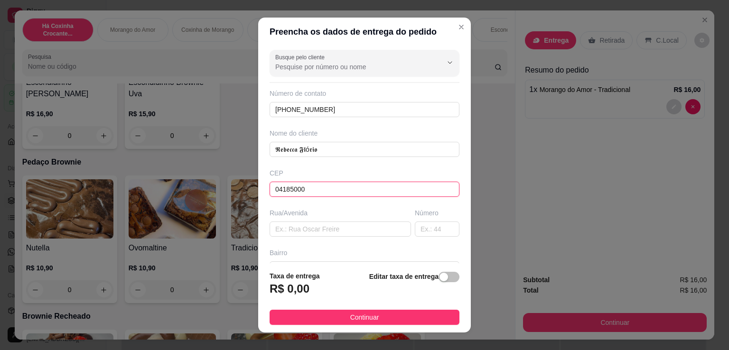
type input "04185000"
click at [396, 221] on div "Rua/Avenida" at bounding box center [340, 222] width 145 height 28
type input "Rua [PERSON_NAME]"
type input "Vila Liviero"
type input "[GEOGRAPHIC_DATA]"
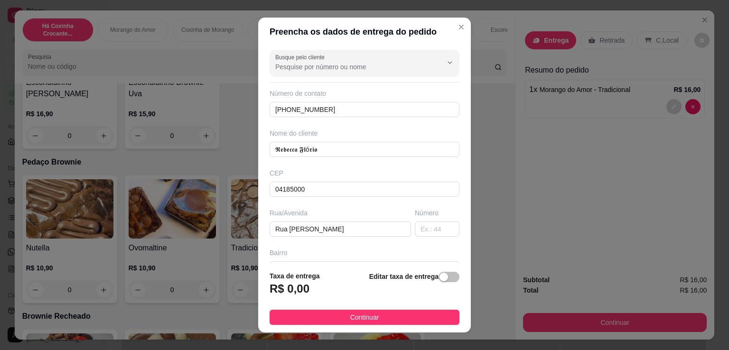
click at [386, 211] on div "Rua/Avenida" at bounding box center [340, 212] width 141 height 9
click at [415, 234] on input "text" at bounding box center [437, 229] width 45 height 15
paste input "246"
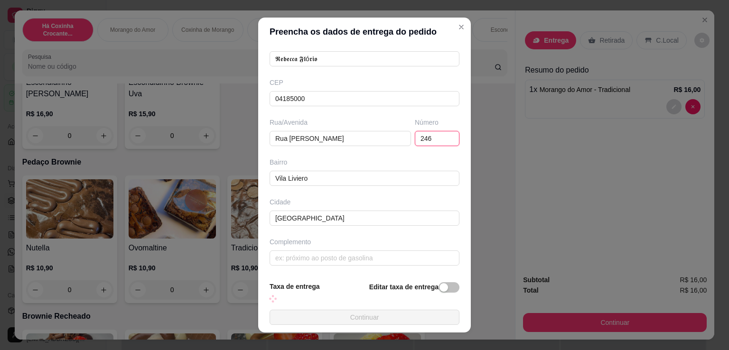
scroll to position [101, 0]
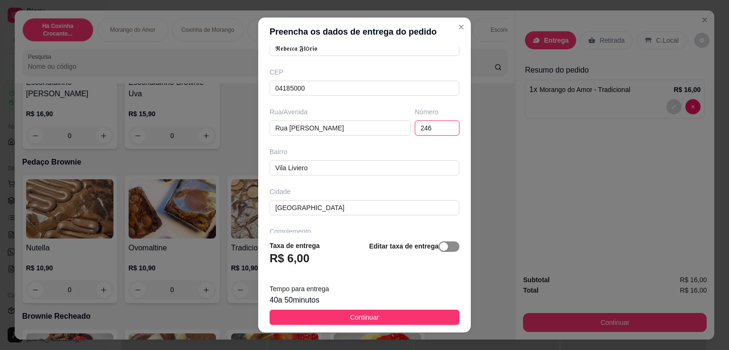
type input "246"
click at [439, 248] on span "button" at bounding box center [449, 247] width 21 height 10
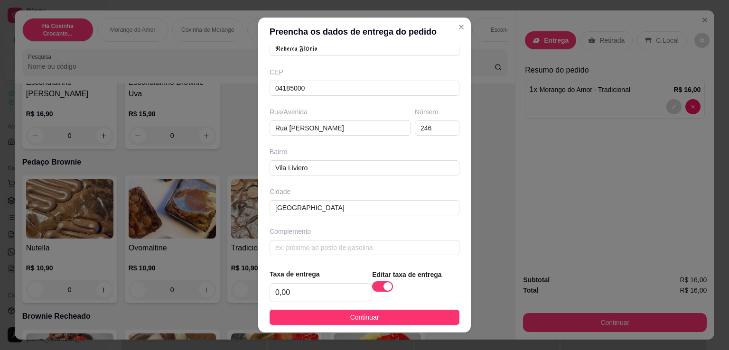
scroll to position [103, 0]
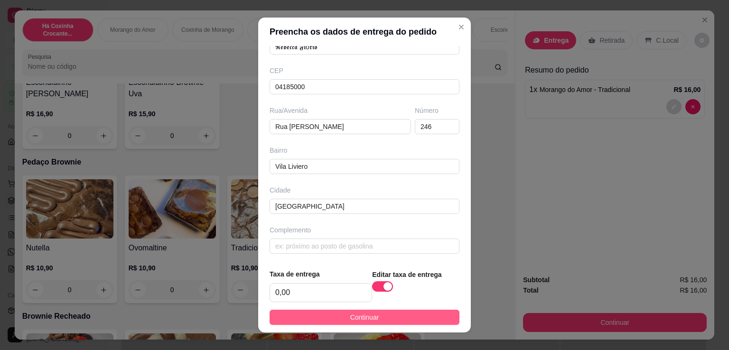
click at [352, 318] on span "Continuar" at bounding box center [364, 317] width 29 height 10
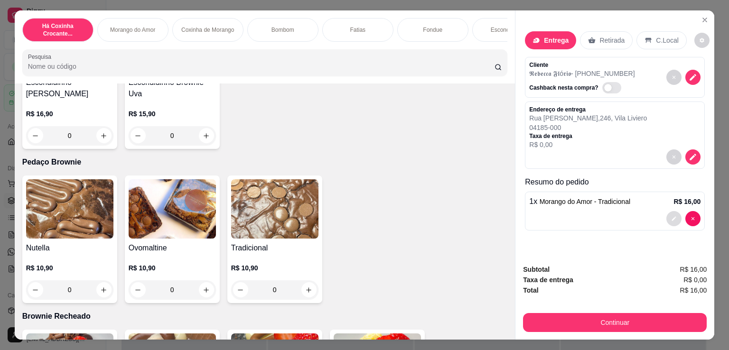
click at [672, 216] on icon "decrease-product-quantity" at bounding box center [674, 219] width 6 height 6
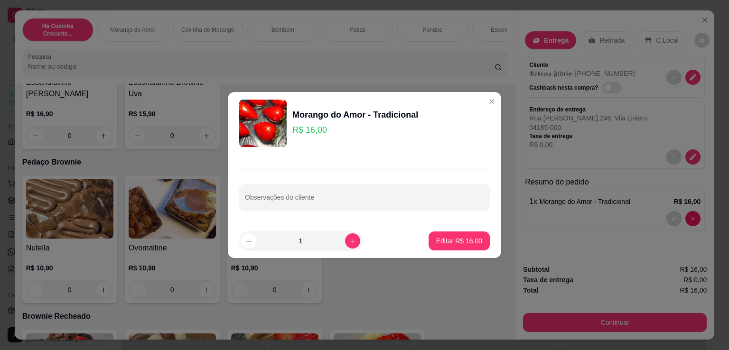
click at [318, 123] on p "R$ 16,00" at bounding box center [355, 129] width 126 height 13
click at [322, 136] on p "R$ 16,00" at bounding box center [355, 129] width 126 height 13
click at [457, 238] on p "Editar R$ 16,00" at bounding box center [459, 240] width 45 height 9
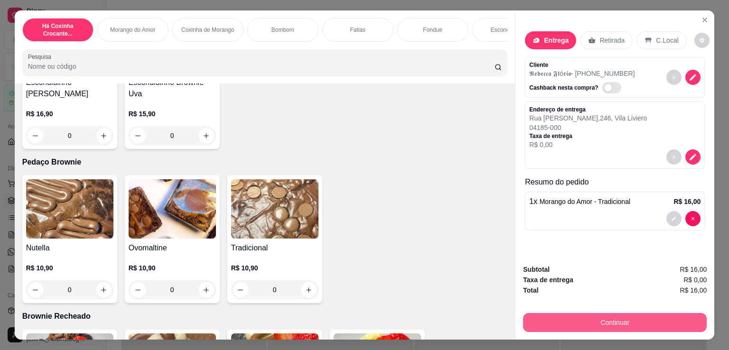
click at [602, 323] on button "Continuar" at bounding box center [615, 322] width 184 height 19
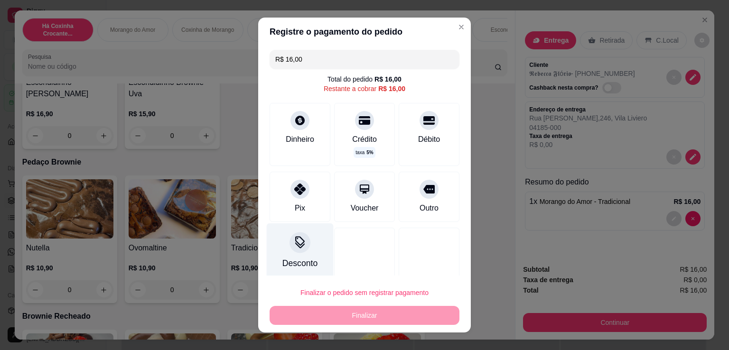
click at [300, 252] on div "Desconto" at bounding box center [300, 252] width 67 height 56
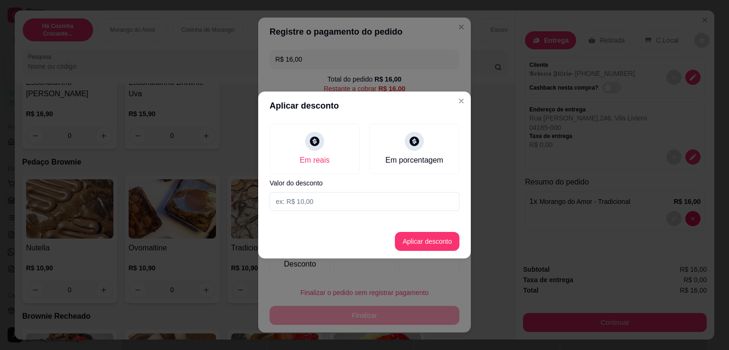
drag, startPoint x: 375, startPoint y: 200, endPoint x: 216, endPoint y: 194, distance: 159.1
click at [216, 194] on div "Aplicar desconto Em reais Em porcentagem Valor do desconto Aplicar desconto" at bounding box center [364, 175] width 729 height 350
type input "16,00"
click at [443, 238] on button "Aplicar desconto" at bounding box center [427, 241] width 65 height 19
type input "R$ 0,00"
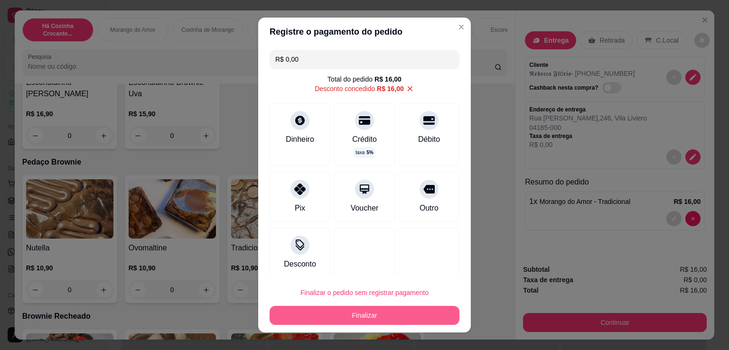
click at [434, 308] on button "Finalizar" at bounding box center [365, 315] width 190 height 19
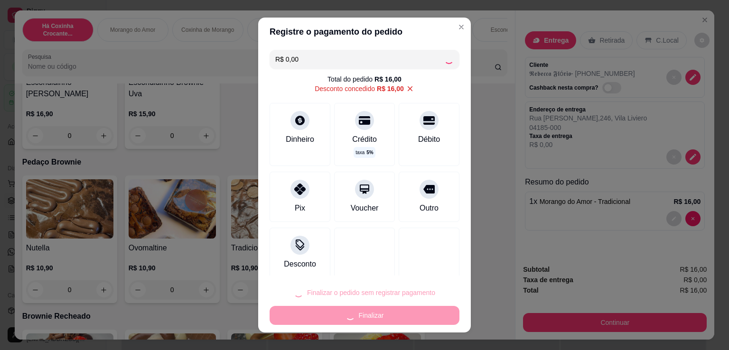
type input "0"
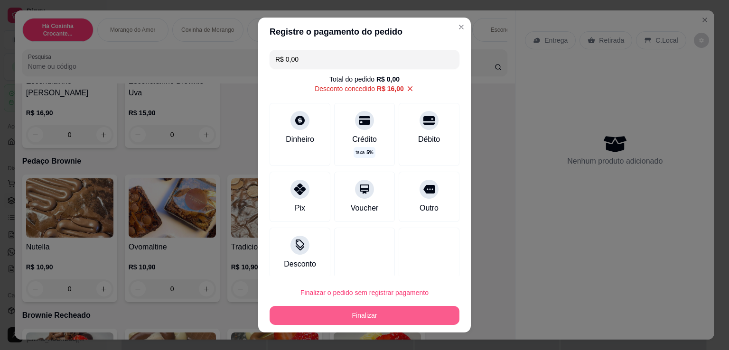
type input "-R$ 16,00"
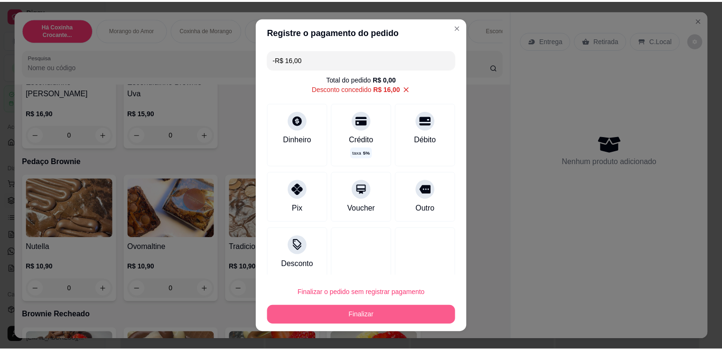
scroll to position [1107, 0]
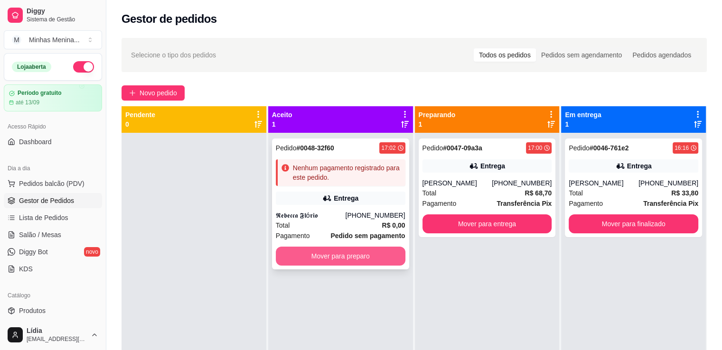
click at [363, 257] on button "Mover para preparo" at bounding box center [341, 256] width 130 height 19
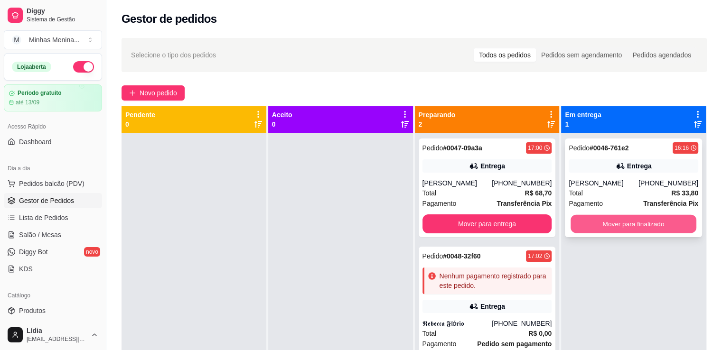
click at [617, 219] on button "Mover para finalizado" at bounding box center [633, 224] width 126 height 19
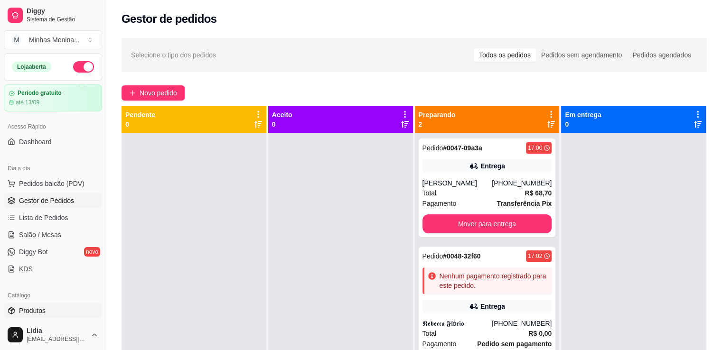
click at [46, 308] on link "Produtos" at bounding box center [53, 310] width 98 height 15
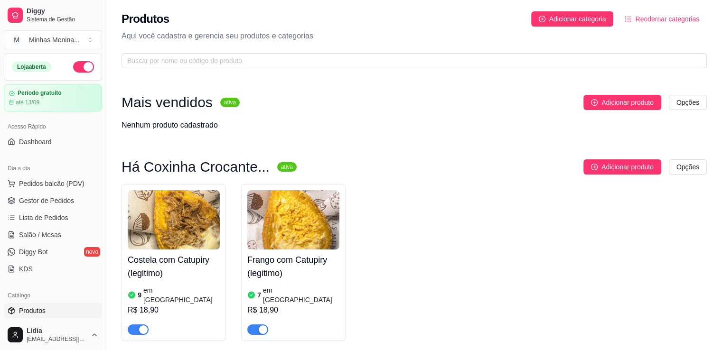
scroll to position [221, 0]
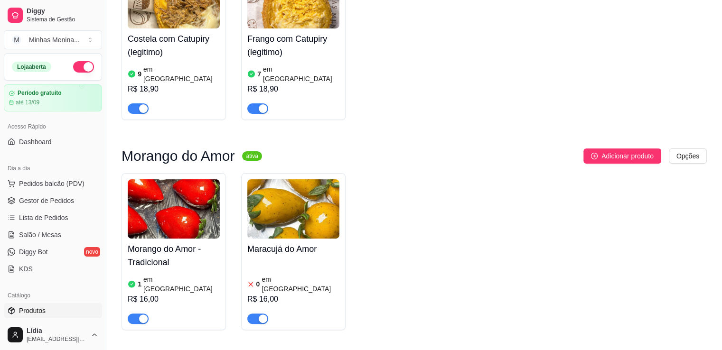
click at [152, 275] on article "em [GEOGRAPHIC_DATA]" at bounding box center [181, 284] width 76 height 19
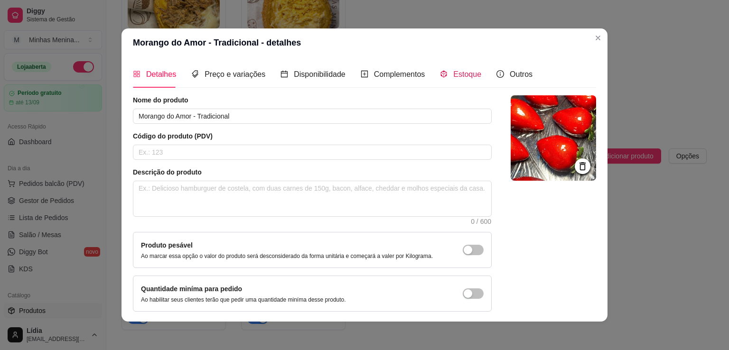
click at [444, 76] on div "Estoque" at bounding box center [460, 74] width 41 height 12
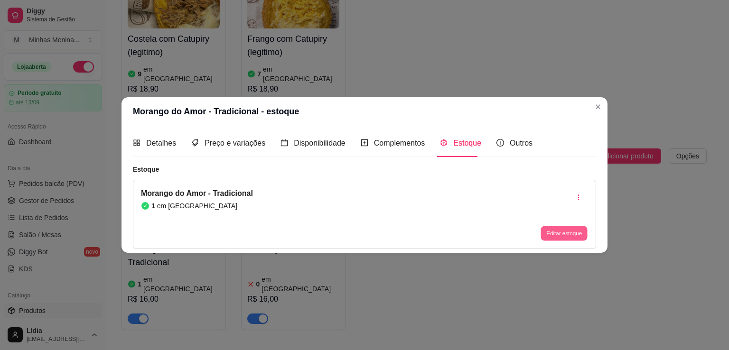
click at [573, 235] on button "Editar estoque" at bounding box center [564, 233] width 47 height 15
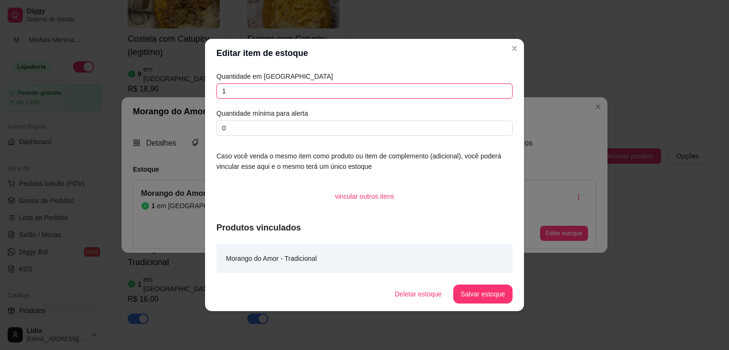
drag, startPoint x: 171, startPoint y: 91, endPoint x: 203, endPoint y: 23, distance: 74.7
click at [167, 88] on div "Editar item de estoque Quantidade em estoque 1 Quantidade mínima para alerta 0 …" at bounding box center [364, 175] width 729 height 350
type input "0"
click at [477, 299] on button "Salvar estoque" at bounding box center [482, 294] width 59 height 19
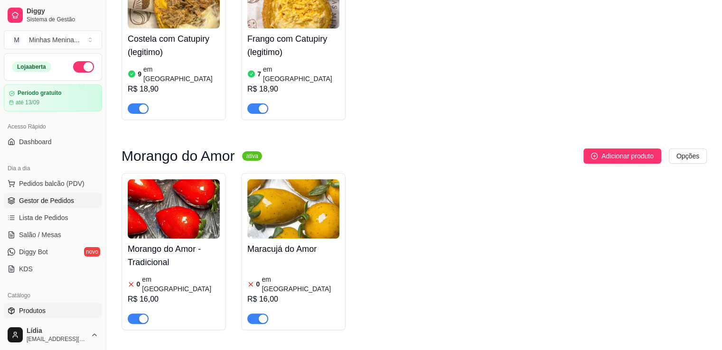
click at [49, 206] on link "Gestor de Pedidos" at bounding box center [53, 200] width 98 height 15
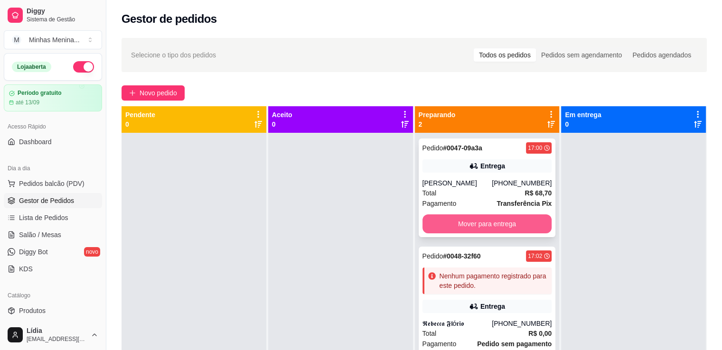
click at [450, 219] on button "Mover para entrega" at bounding box center [487, 224] width 130 height 19
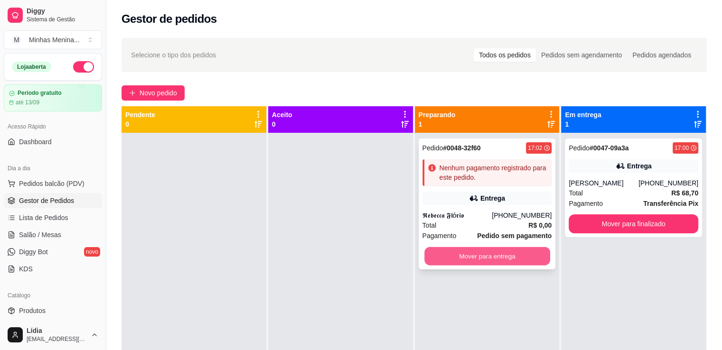
click at [491, 260] on button "Mover para entrega" at bounding box center [487, 256] width 126 height 19
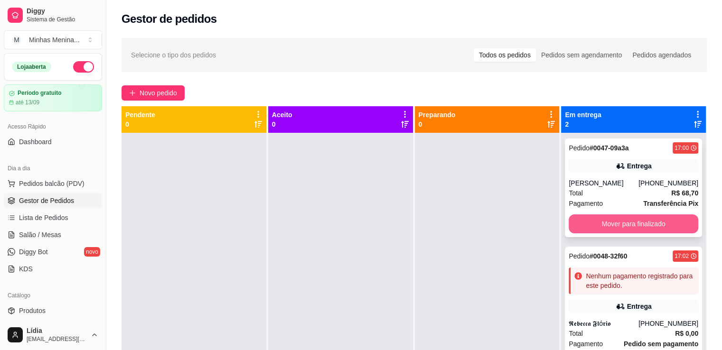
click at [595, 230] on button "Mover para finalizado" at bounding box center [634, 224] width 130 height 19
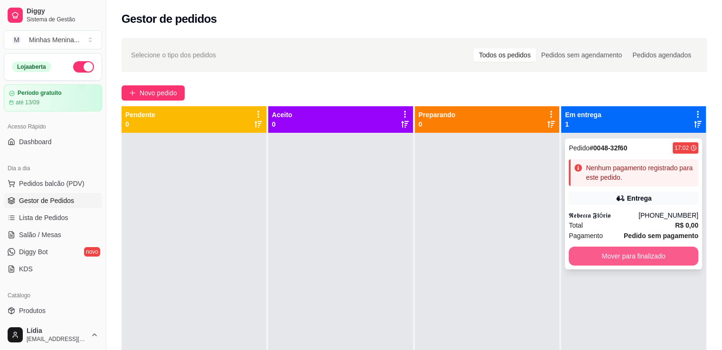
click at [598, 256] on button "Mover para finalizado" at bounding box center [634, 256] width 130 height 19
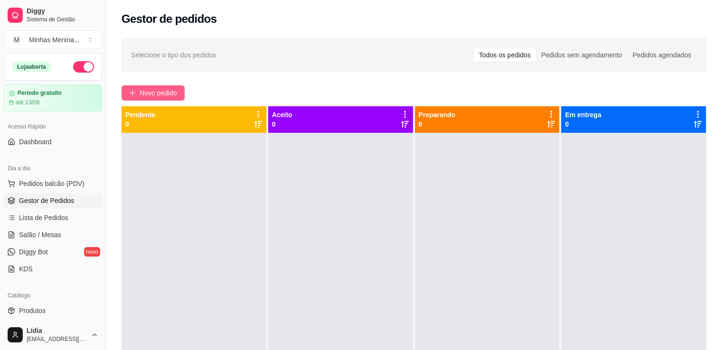
click at [172, 93] on span "Novo pedido" at bounding box center [158, 93] width 37 height 10
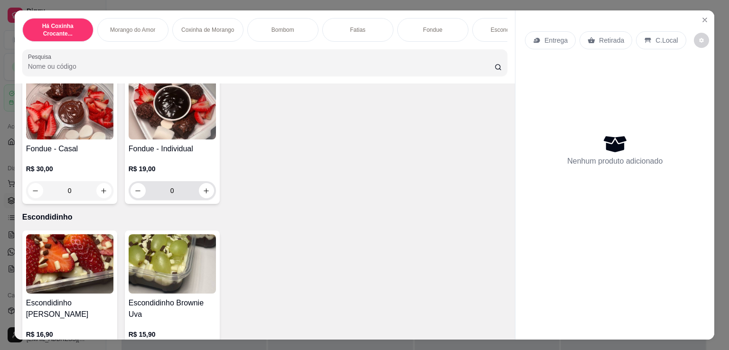
scroll to position [1107, 0]
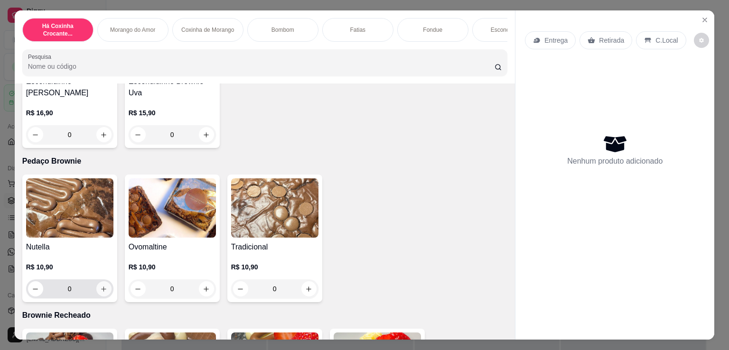
click at [96, 293] on button "increase-product-quantity" at bounding box center [103, 288] width 15 height 15
type input "1"
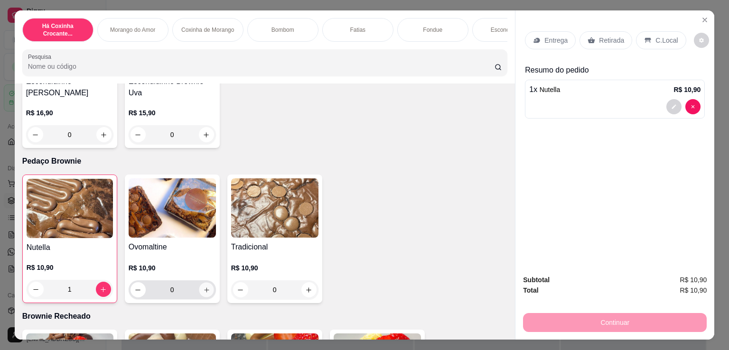
click at [205, 289] on icon "increase-product-quantity" at bounding box center [206, 290] width 7 height 7
type input "1"
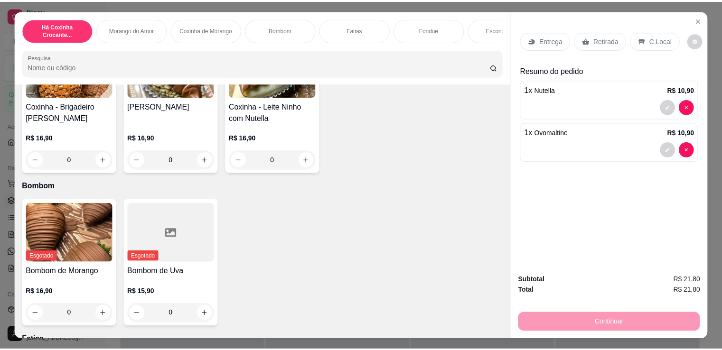
scroll to position [221, 0]
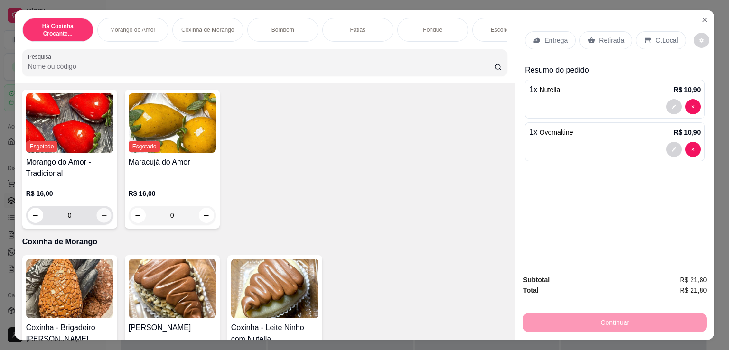
click at [100, 214] on button "increase-product-quantity" at bounding box center [103, 215] width 15 height 15
click at [701, 19] on icon "Close" at bounding box center [705, 20] width 8 height 8
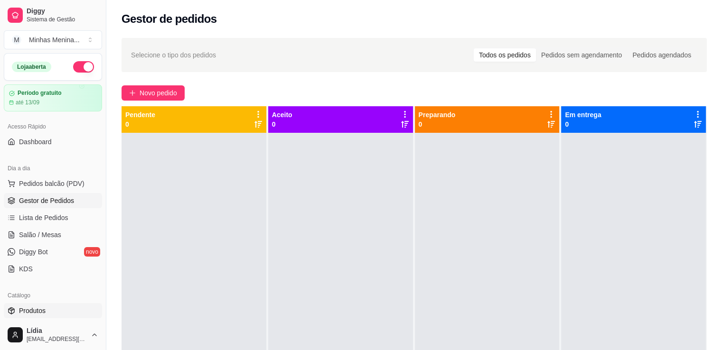
click at [48, 314] on link "Produtos" at bounding box center [53, 310] width 98 height 15
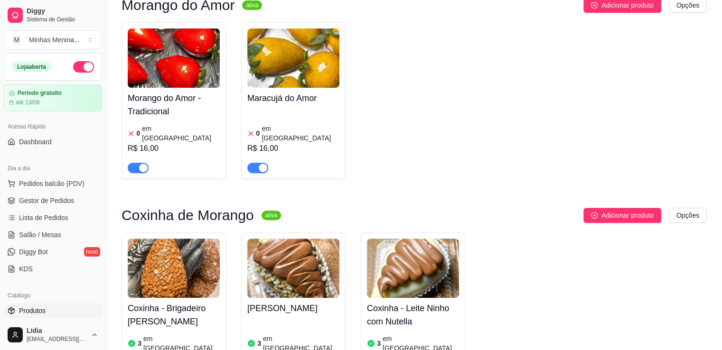
scroll to position [443, 0]
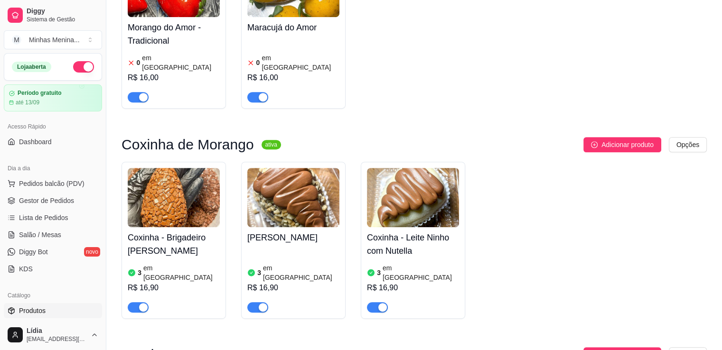
click at [193, 26] on h4 "Morango do Amor - Tradicional" at bounding box center [174, 34] width 92 height 27
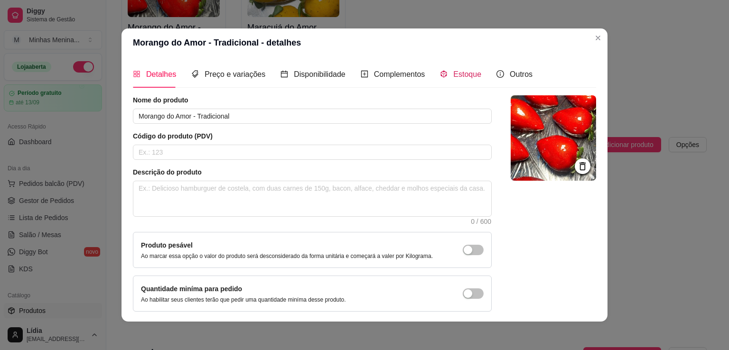
click at [453, 73] on span "Estoque" at bounding box center [467, 74] width 28 height 8
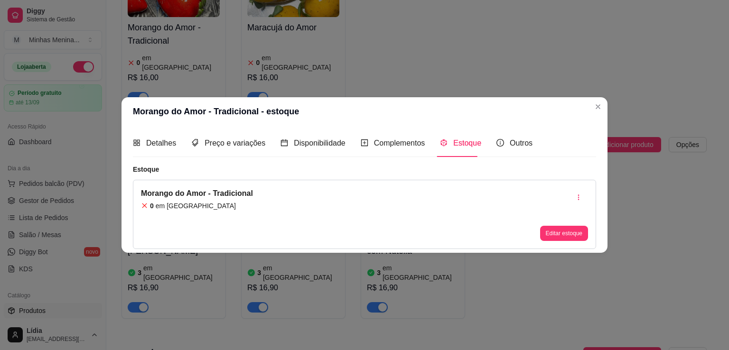
click at [560, 242] on div "Morango do Amor - Tradicional 0 em estoque Editar estoque" at bounding box center [364, 214] width 463 height 69
click at [559, 238] on button "Editar estoque" at bounding box center [564, 233] width 47 height 15
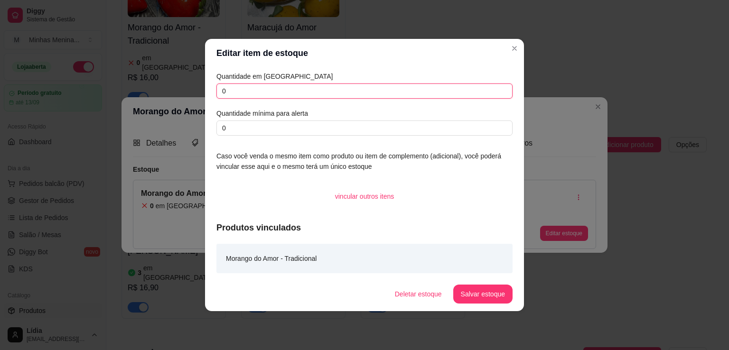
drag, startPoint x: 266, startPoint y: 87, endPoint x: 169, endPoint y: 84, distance: 96.9
click at [164, 87] on div "Editar item de estoque Quantidade em estoque 0 Quantidade mínima para alerta 0 …" at bounding box center [364, 175] width 729 height 350
type input "1"
click at [475, 294] on button "Salvar estoque" at bounding box center [482, 294] width 59 height 19
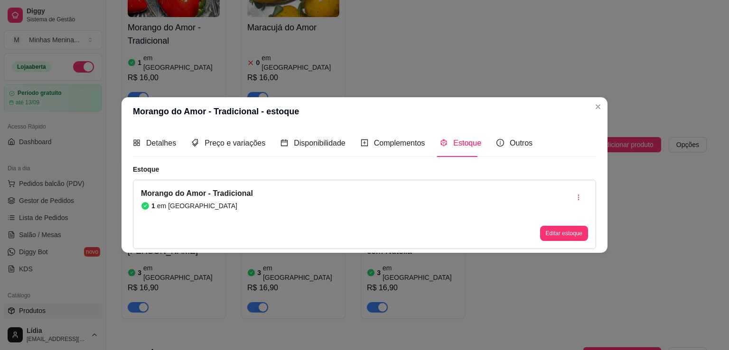
click at [598, 116] on header "Morango do Amor - Tradicional - estoque" at bounding box center [364, 111] width 486 height 28
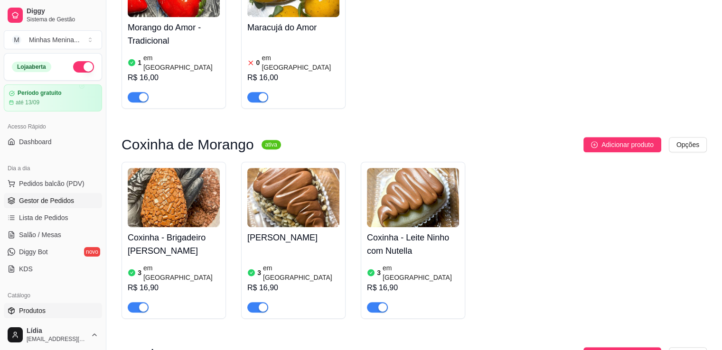
click at [46, 201] on span "Gestor de Pedidos" at bounding box center [46, 200] width 55 height 9
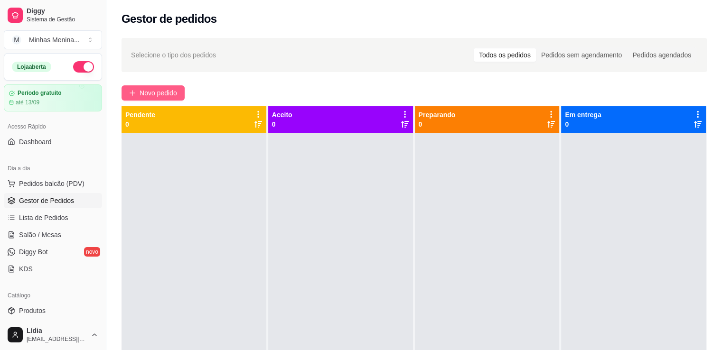
click at [156, 99] on button "Novo pedido" at bounding box center [152, 92] width 63 height 15
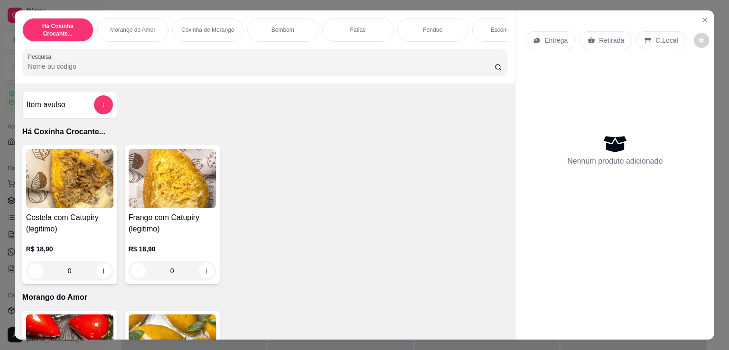
scroll to position [221, 0]
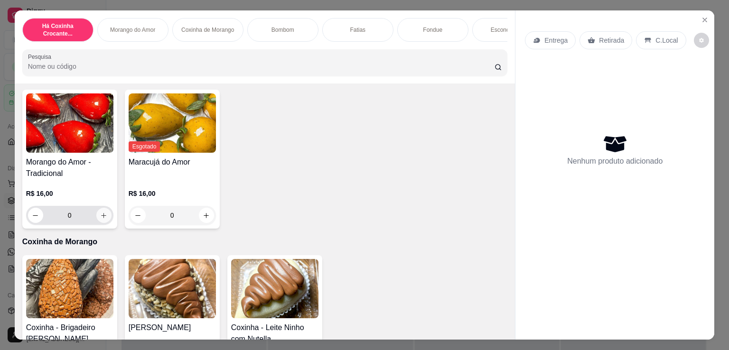
click at [101, 215] on icon "increase-product-quantity" at bounding box center [103, 215] width 7 height 7
type input "1"
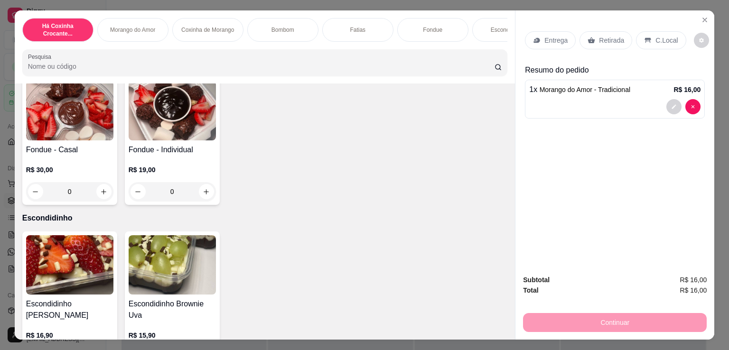
scroll to position [1107, 0]
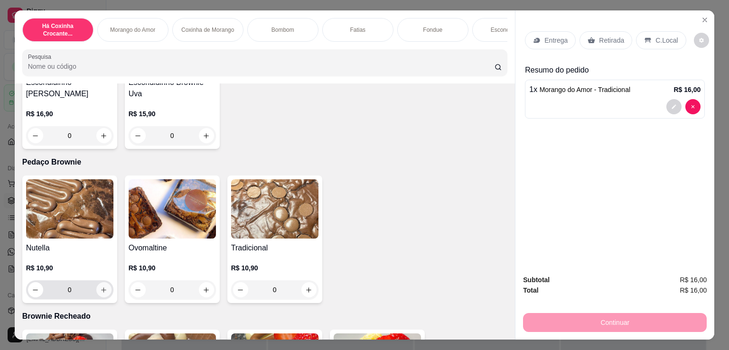
click at [103, 292] on icon "increase-product-quantity" at bounding box center [103, 290] width 7 height 7
type input "1"
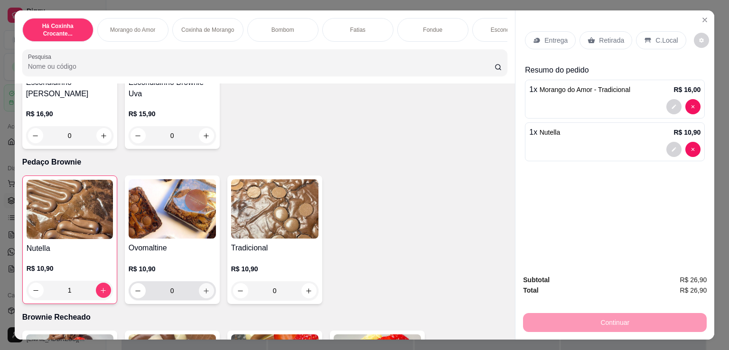
click at [203, 291] on icon "increase-product-quantity" at bounding box center [206, 291] width 7 height 7
type input "1"
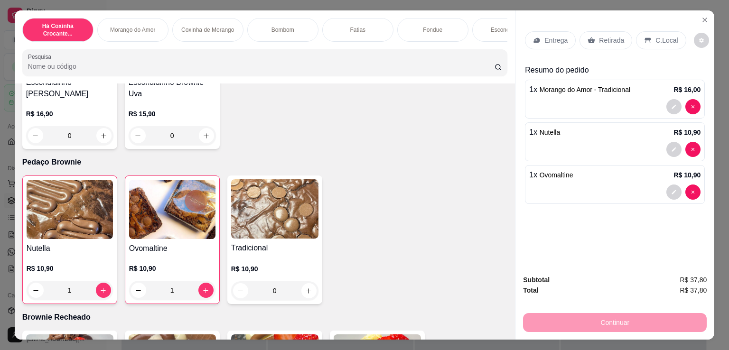
click at [568, 325] on div "Continuar" at bounding box center [615, 321] width 184 height 21
click at [567, 323] on div "Continuar" at bounding box center [615, 321] width 184 height 21
click at [558, 42] on div "Entrega" at bounding box center [550, 40] width 51 height 18
click at [599, 36] on p "Retirada" at bounding box center [611, 40] width 25 height 9
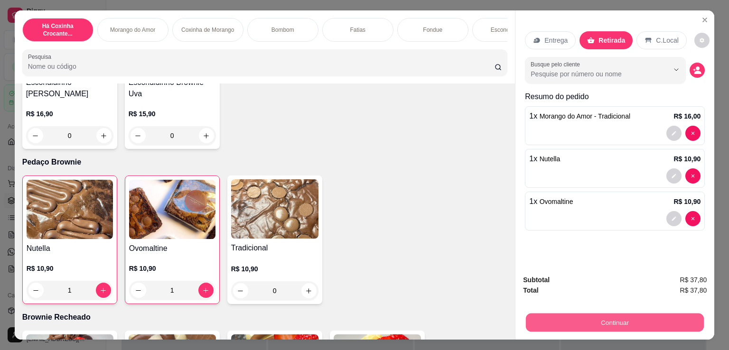
click at [589, 318] on button "Continuar" at bounding box center [615, 322] width 178 height 19
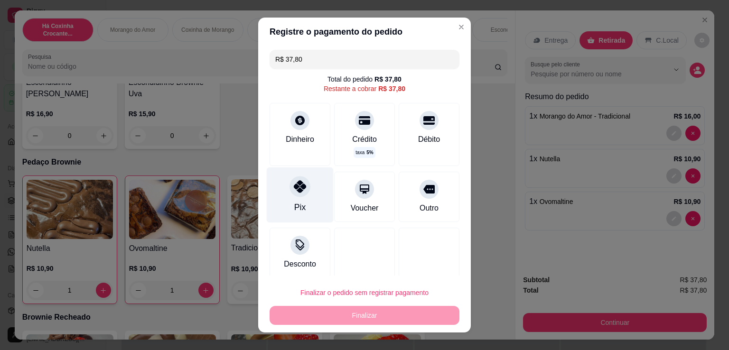
click at [310, 193] on div "Pix" at bounding box center [300, 196] width 67 height 56
type input "R$ 0,00"
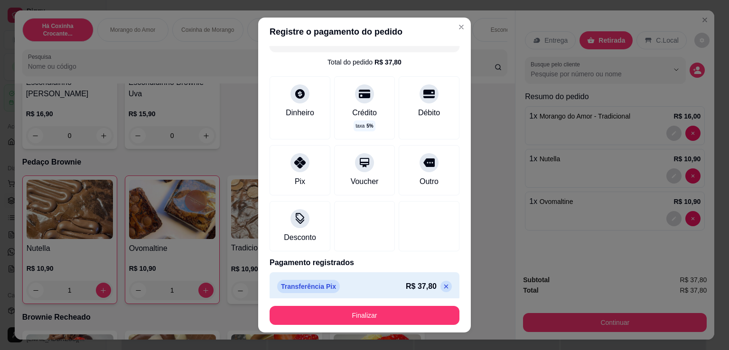
scroll to position [23, 0]
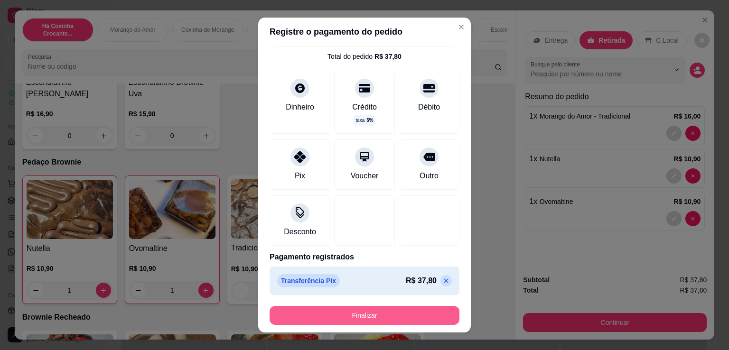
click at [390, 314] on button "Finalizar" at bounding box center [365, 315] width 190 height 19
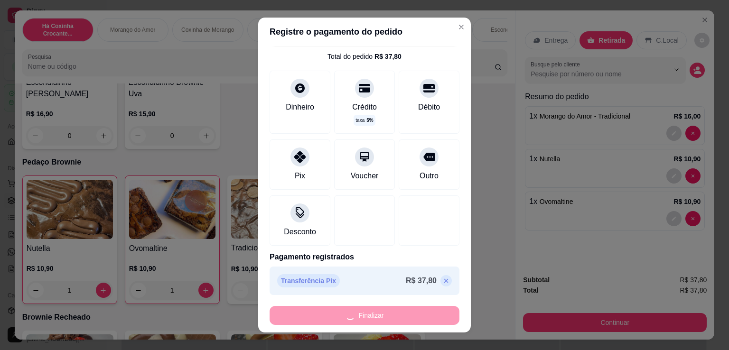
type input "0"
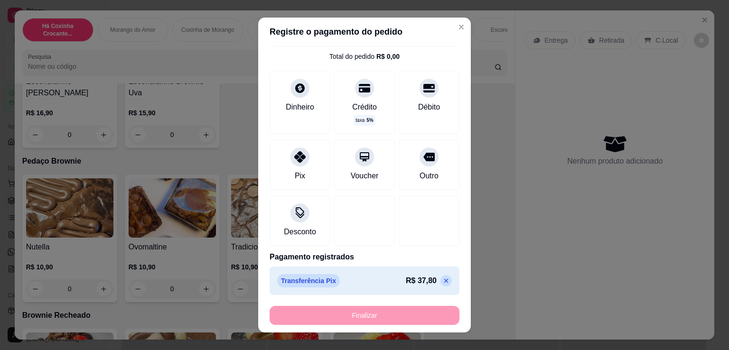
type input "-R$ 37,80"
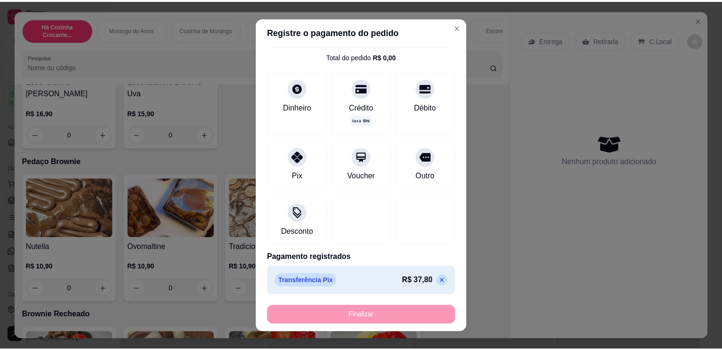
scroll to position [1107, 0]
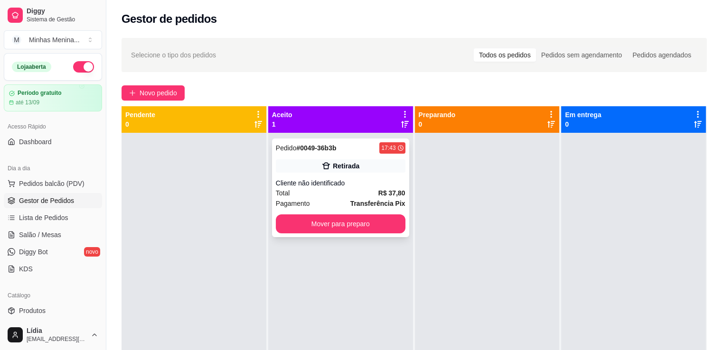
click at [358, 201] on strong "Transferência Pix" at bounding box center [377, 204] width 55 height 8
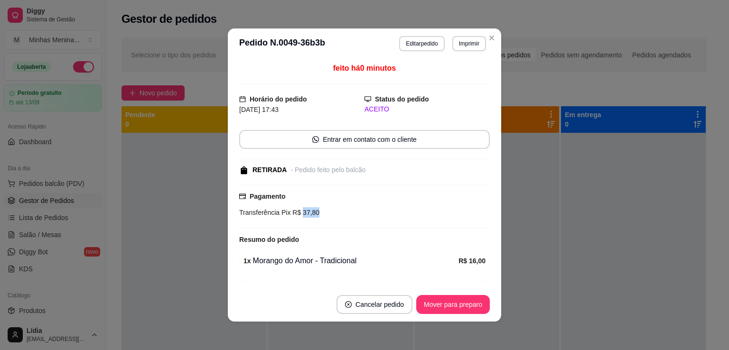
drag, startPoint x: 295, startPoint y: 214, endPoint x: 320, endPoint y: 212, distance: 25.2
click at [320, 212] on div "Transferência Pix R$ 37,80" at bounding box center [364, 212] width 251 height 10
copy span "37,80"
click at [453, 300] on button "Mover para preparo" at bounding box center [453, 304] width 74 height 19
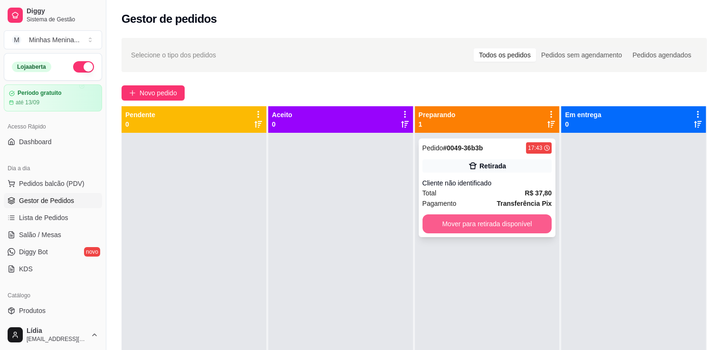
click at [441, 226] on button "Mover para retirada disponível" at bounding box center [487, 224] width 130 height 19
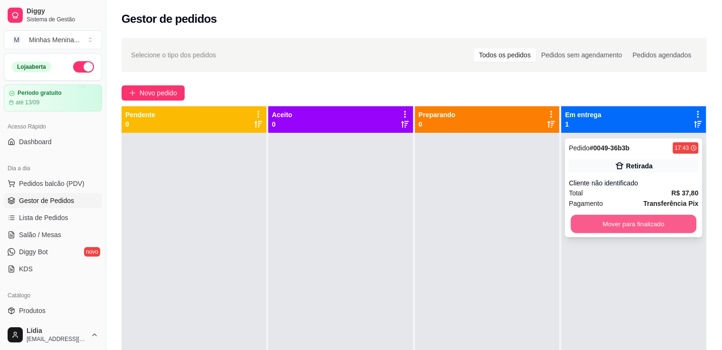
click at [588, 230] on button "Mover para finalizado" at bounding box center [633, 224] width 126 height 19
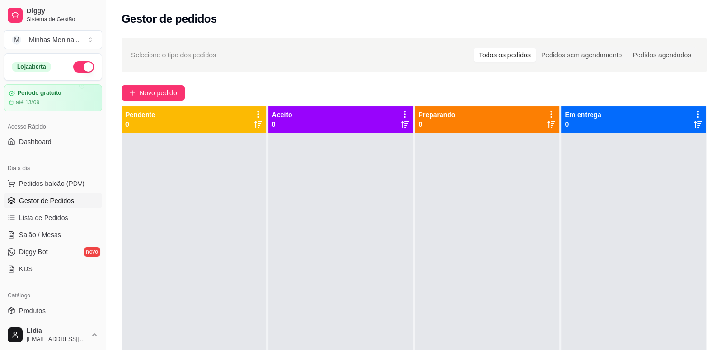
scroll to position [221, 0]
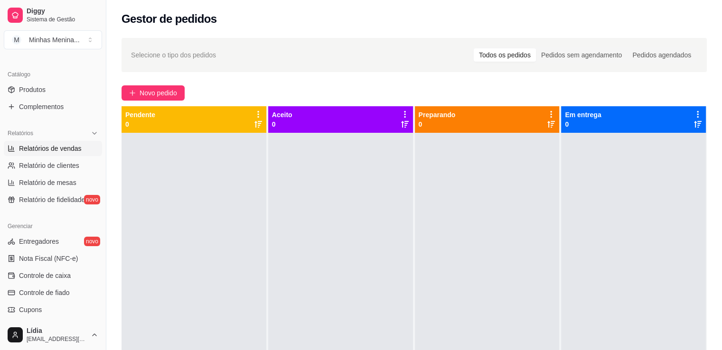
click at [76, 149] on span "Relatórios de vendas" at bounding box center [50, 148] width 63 height 9
select select "ALL"
select select "0"
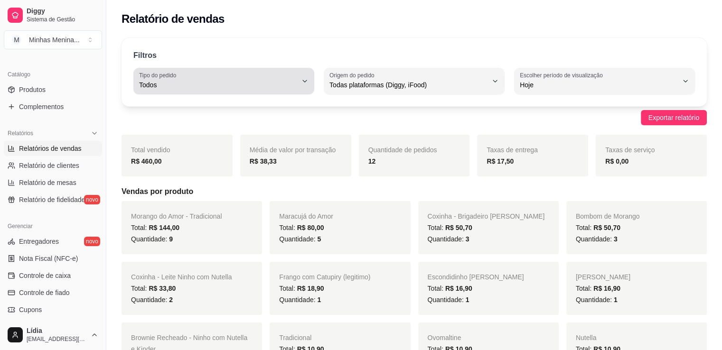
click at [239, 82] on span "Todos" at bounding box center [218, 84] width 158 height 9
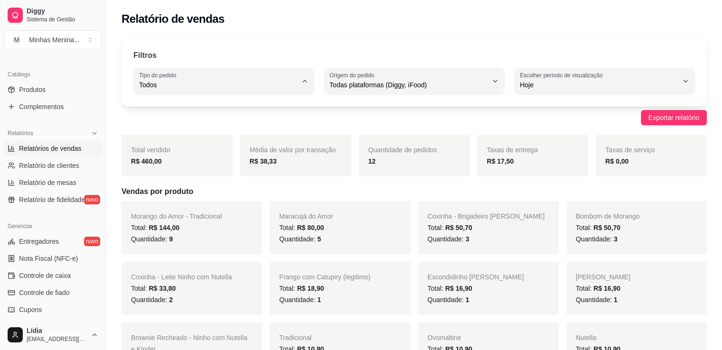
click at [225, 108] on span "Todos" at bounding box center [219, 107] width 150 height 9
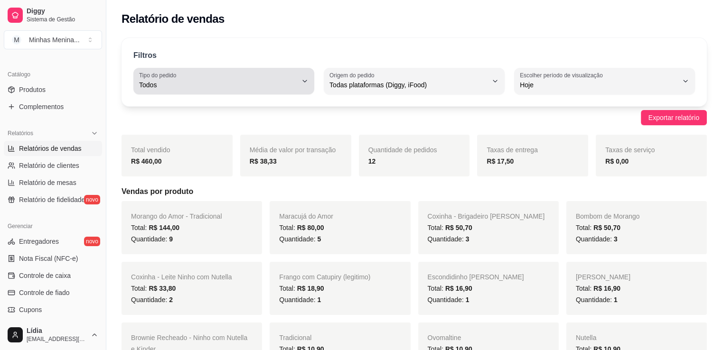
click at [189, 86] on span "Todos" at bounding box center [218, 84] width 158 height 9
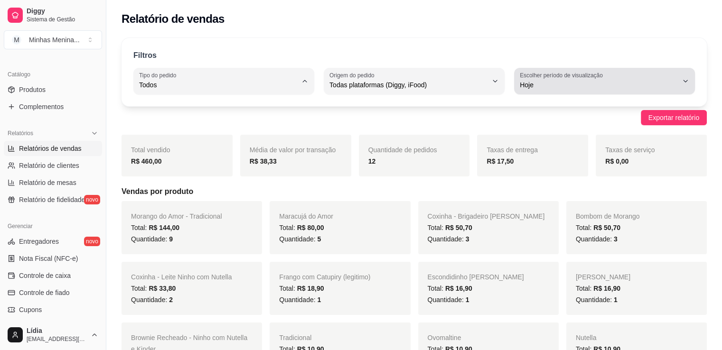
click at [551, 78] on label "Escolher período de visualização" at bounding box center [563, 75] width 86 height 8
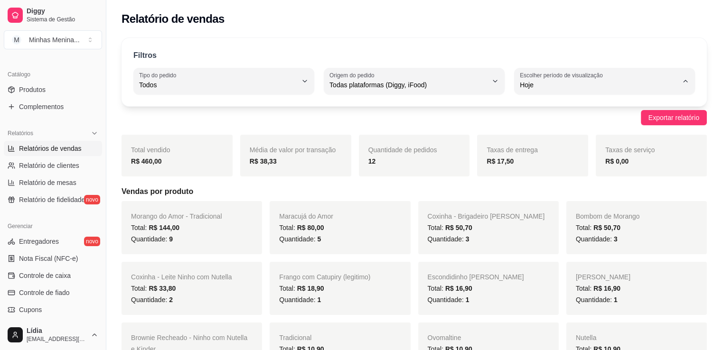
click at [534, 172] on span "30 dias" at bounding box center [600, 169] width 150 height 9
type input "30"
select select "30"
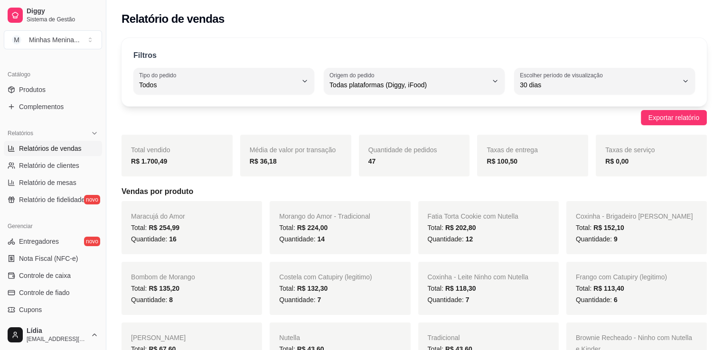
click at [249, 26] on div "Relatório de vendas" at bounding box center [413, 18] width 585 height 15
